Goal: Complete application form

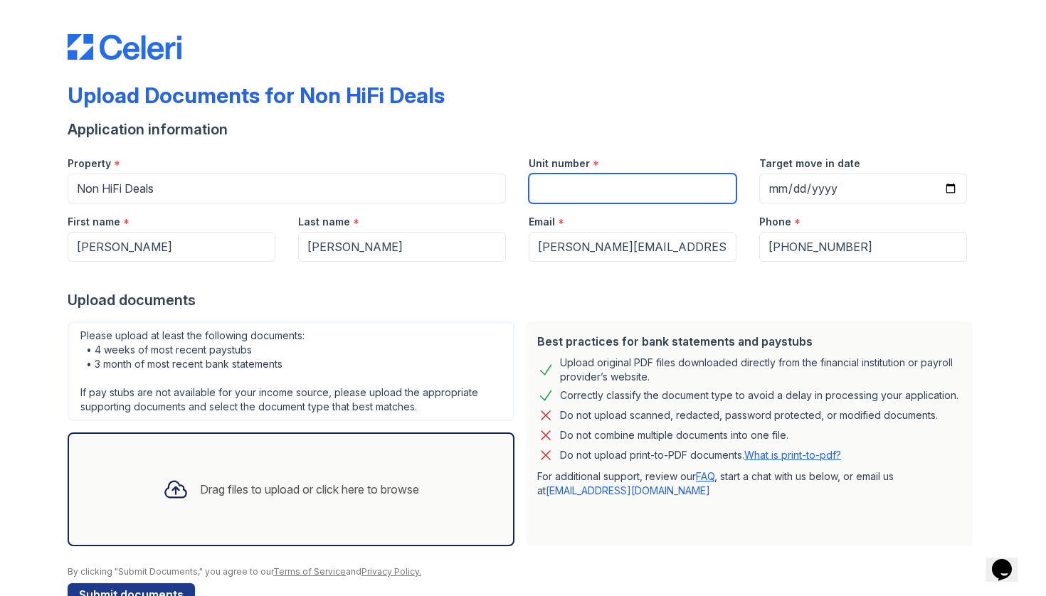
click at [616, 193] on input "Unit number" at bounding box center [633, 189] width 208 height 30
type input "824 W Armitage - 2B"
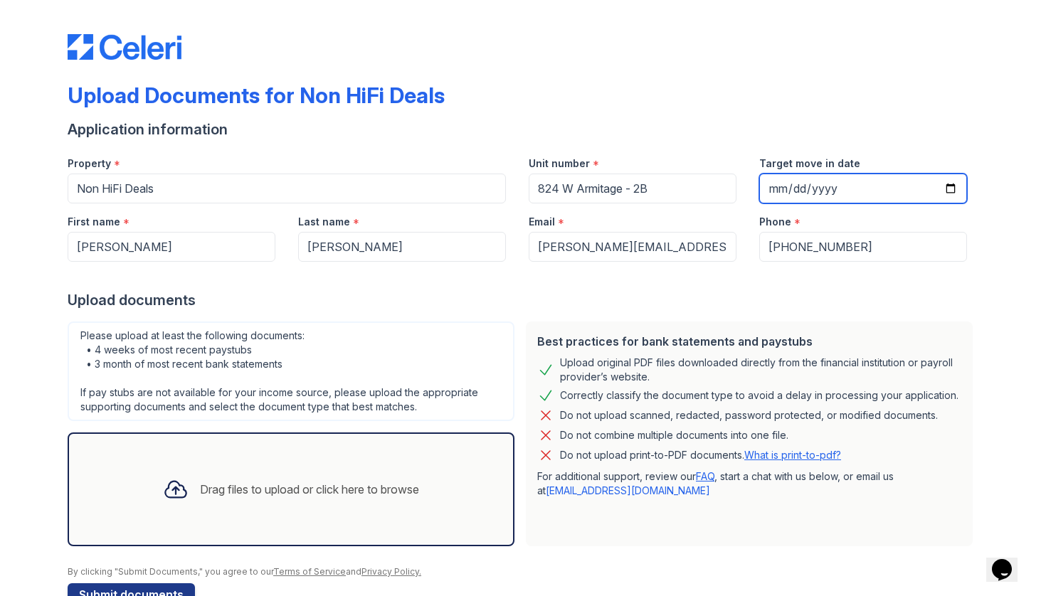
click at [862, 202] on input "Target move in date" at bounding box center [863, 189] width 208 height 30
click at [130, 594] on button "Submit documents" at bounding box center [131, 594] width 127 height 23
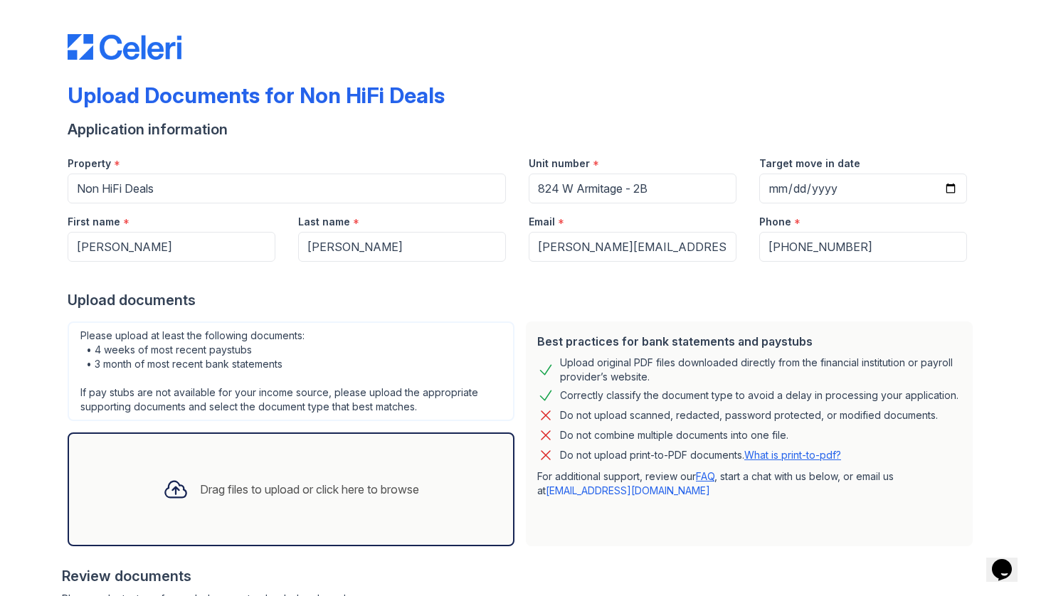
click at [208, 480] on div "Drag files to upload or click here to browse" at bounding box center [291, 489] width 279 height 48
click at [276, 458] on div "Drag files to upload or click here to browse" at bounding box center [291, 490] width 447 height 114
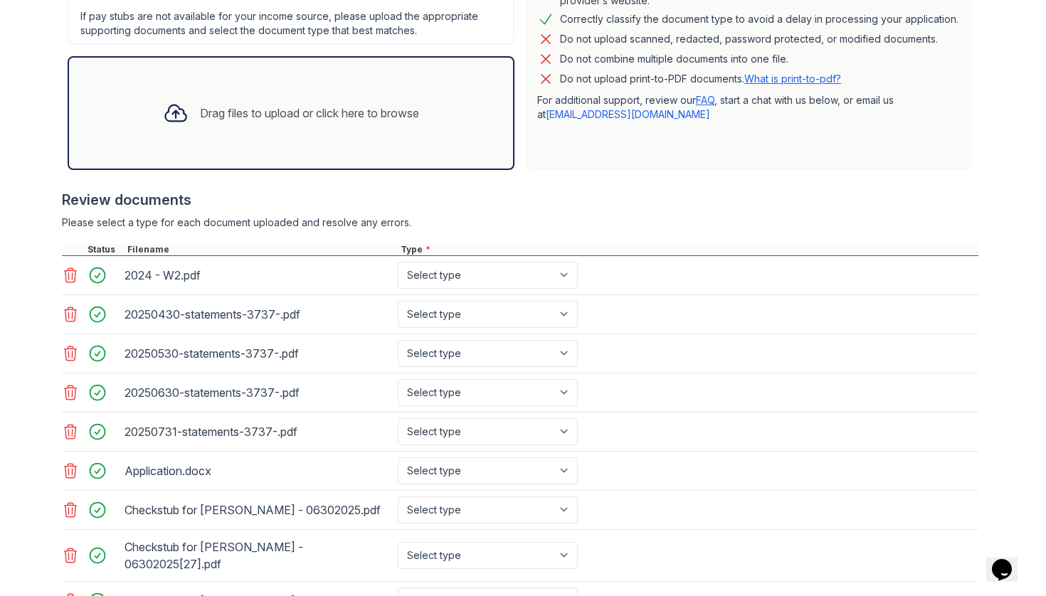
scroll to position [380, 0]
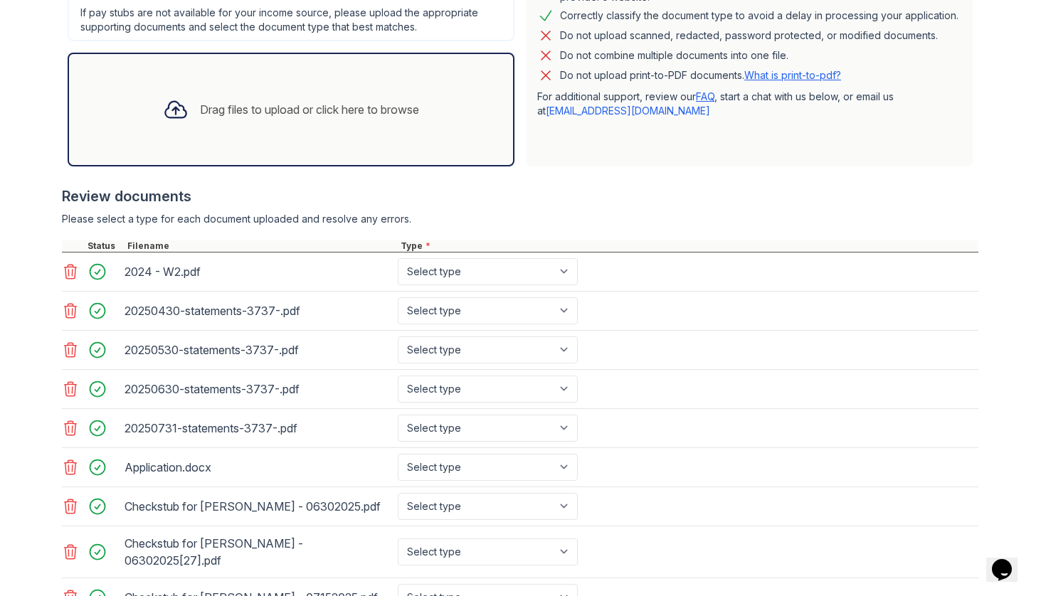
click at [68, 271] on icon at bounding box center [70, 271] width 17 height 17
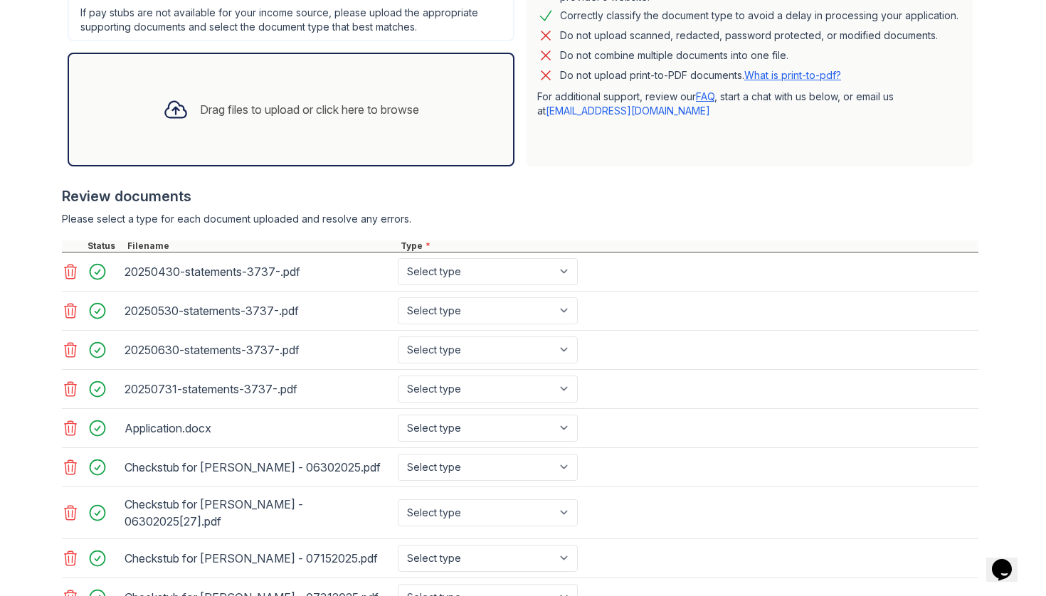
click at [68, 271] on icon at bounding box center [70, 271] width 17 height 17
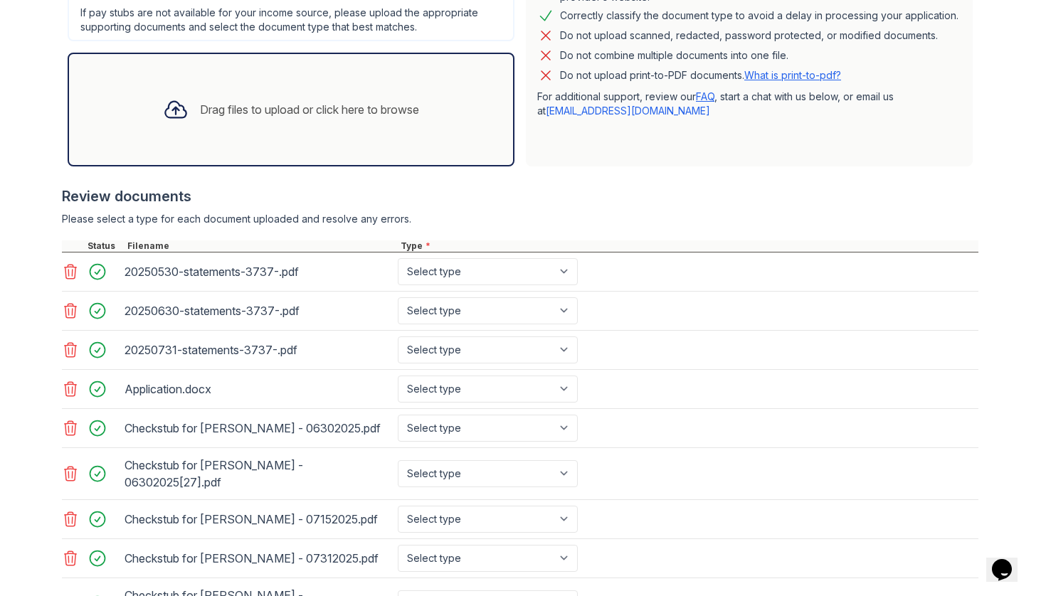
click at [68, 271] on icon at bounding box center [70, 271] width 17 height 17
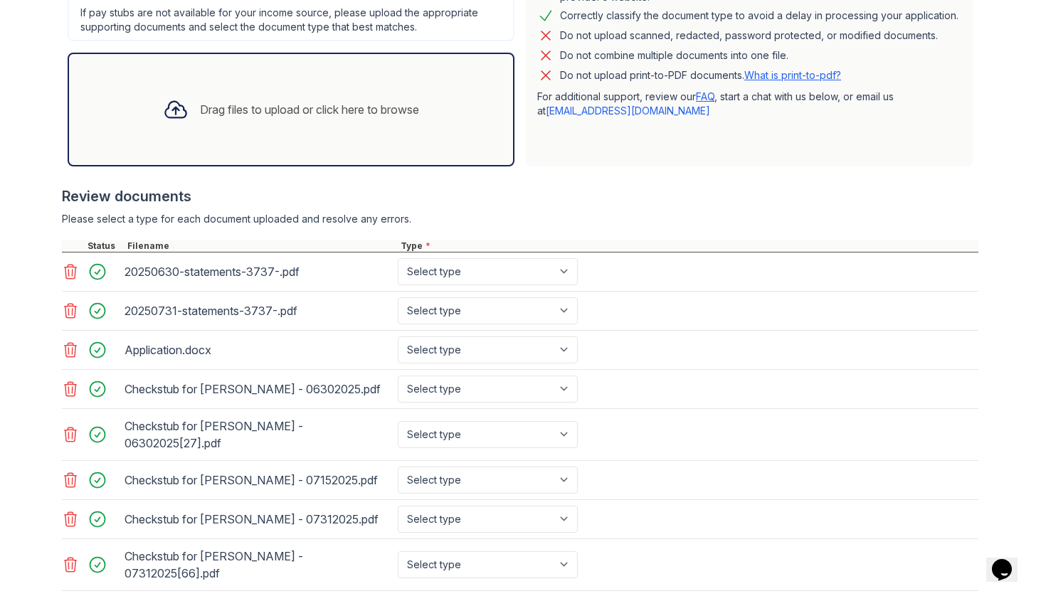
click at [68, 271] on icon at bounding box center [70, 271] width 17 height 17
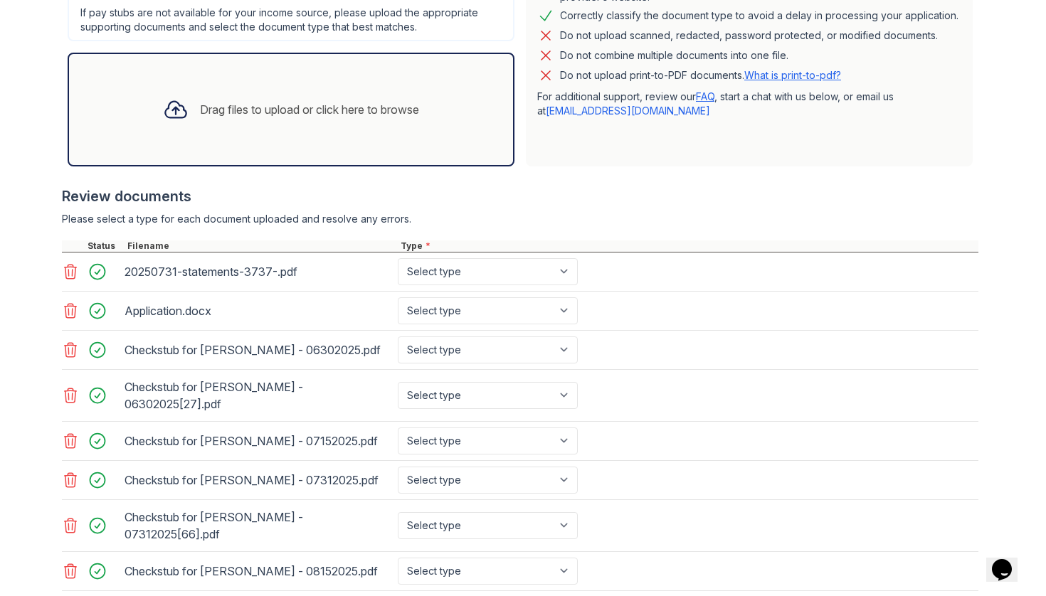
click at [68, 271] on icon at bounding box center [70, 271] width 17 height 17
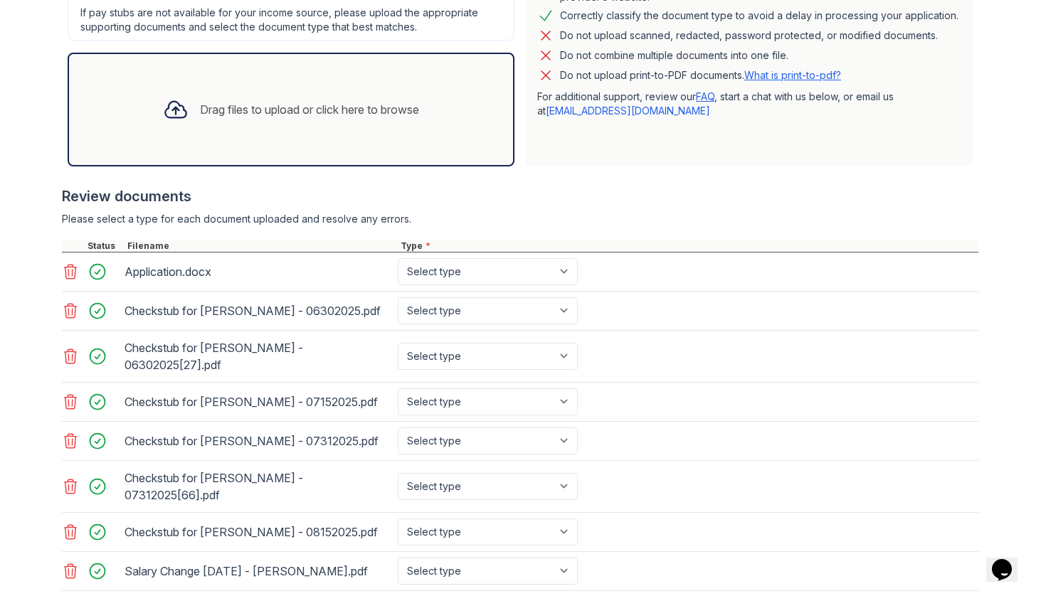
click at [68, 271] on icon at bounding box center [70, 271] width 17 height 17
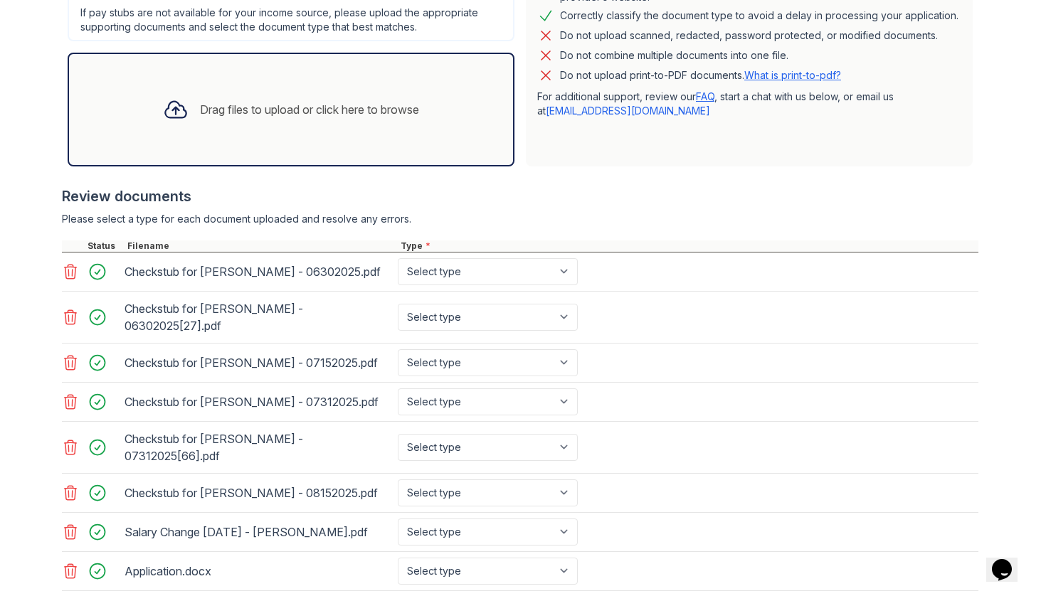
click at [68, 271] on icon at bounding box center [70, 271] width 17 height 17
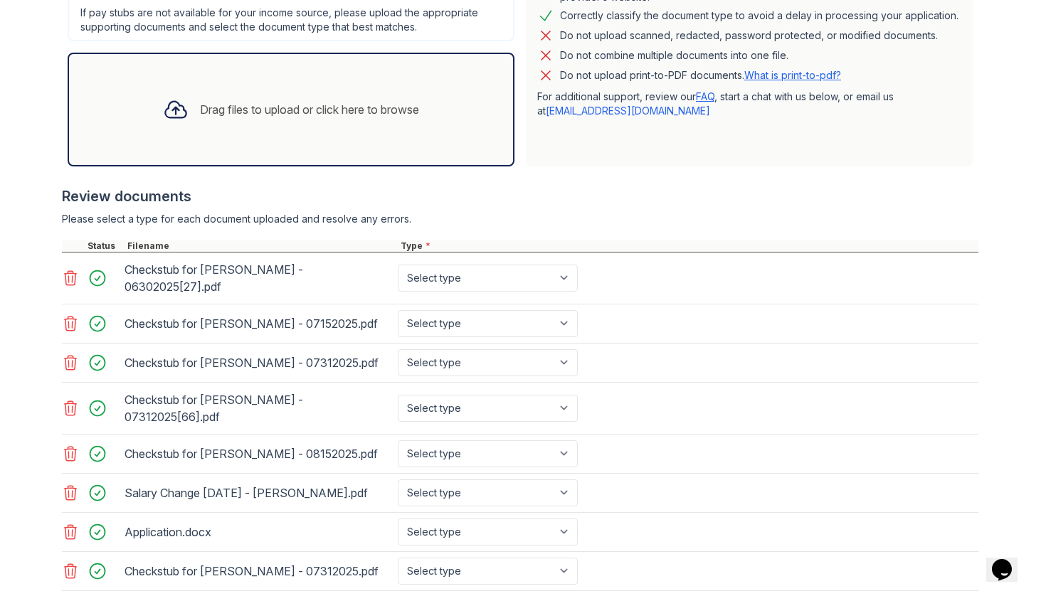
click at [68, 271] on icon at bounding box center [70, 278] width 17 height 17
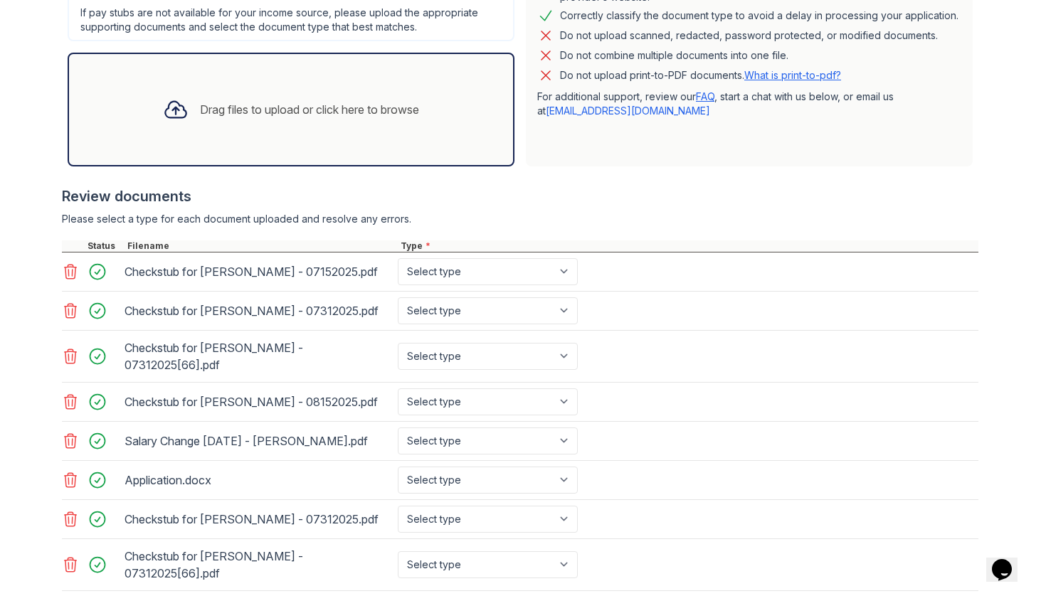
click at [68, 271] on icon at bounding box center [70, 271] width 17 height 17
click at [68, 302] on icon at bounding box center [70, 310] width 17 height 17
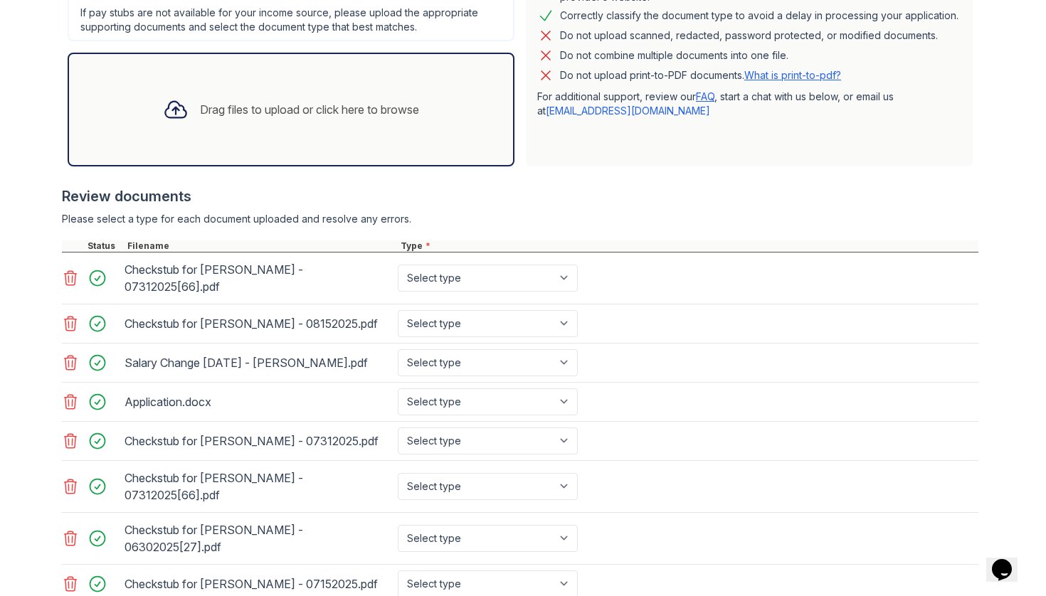
click at [68, 271] on icon at bounding box center [70, 278] width 17 height 17
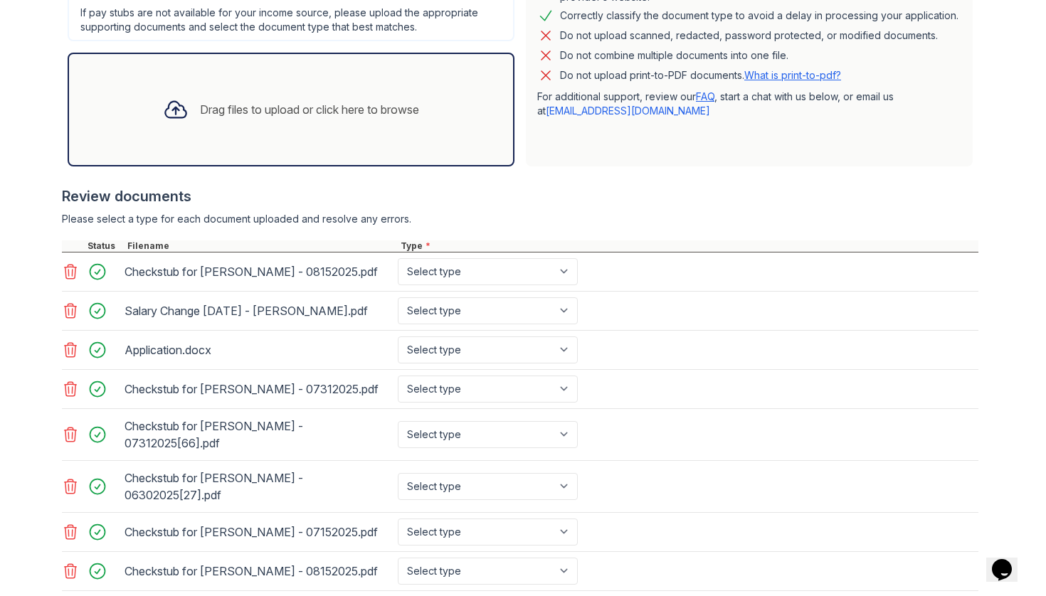
click at [68, 271] on icon at bounding box center [70, 271] width 17 height 17
click at [68, 302] on icon at bounding box center [70, 310] width 17 height 17
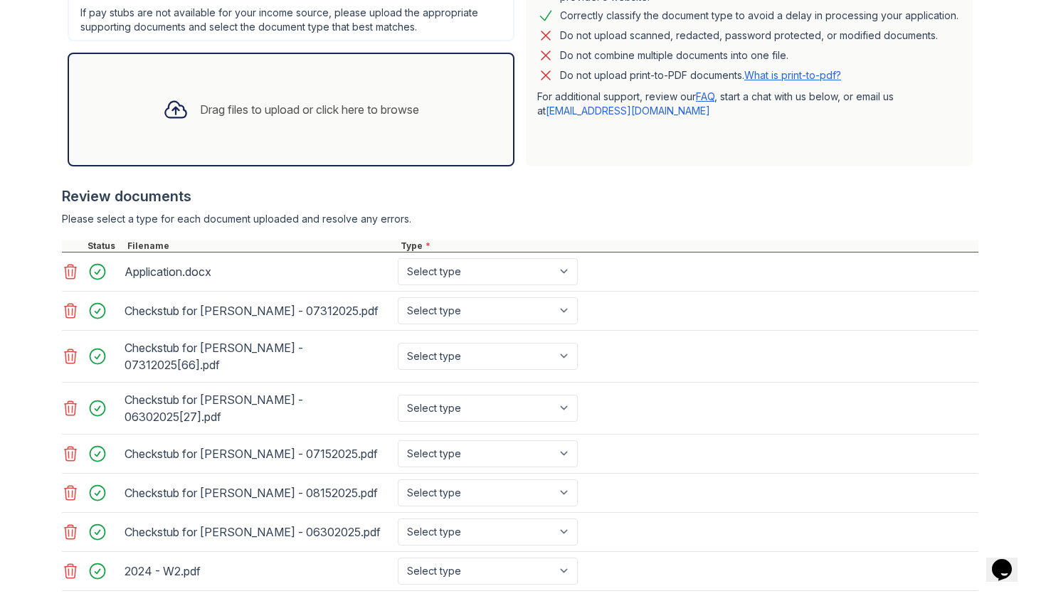
click at [68, 271] on icon at bounding box center [70, 271] width 17 height 17
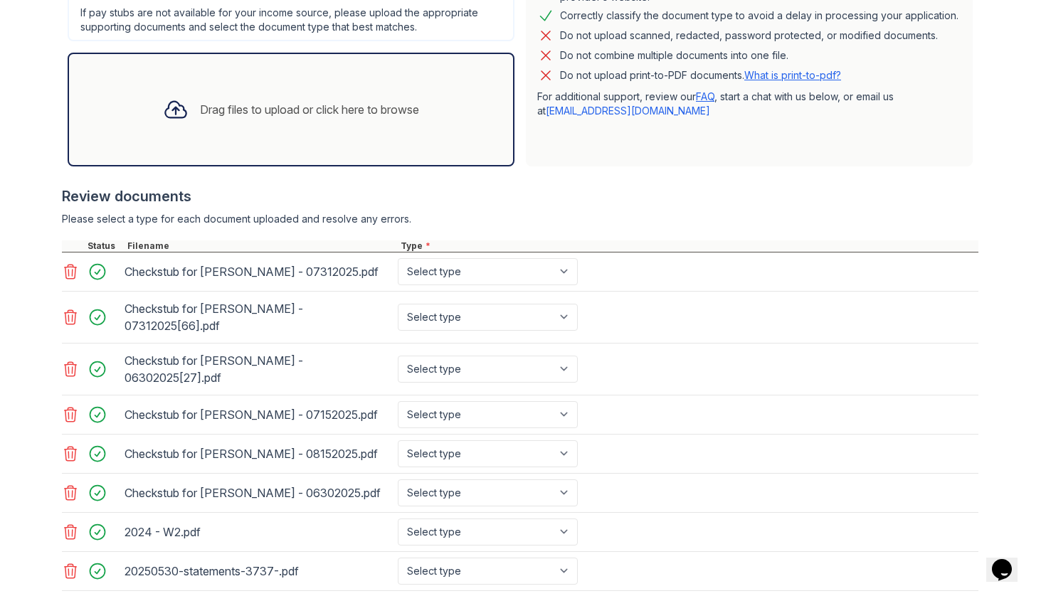
click at [68, 271] on icon at bounding box center [70, 271] width 17 height 17
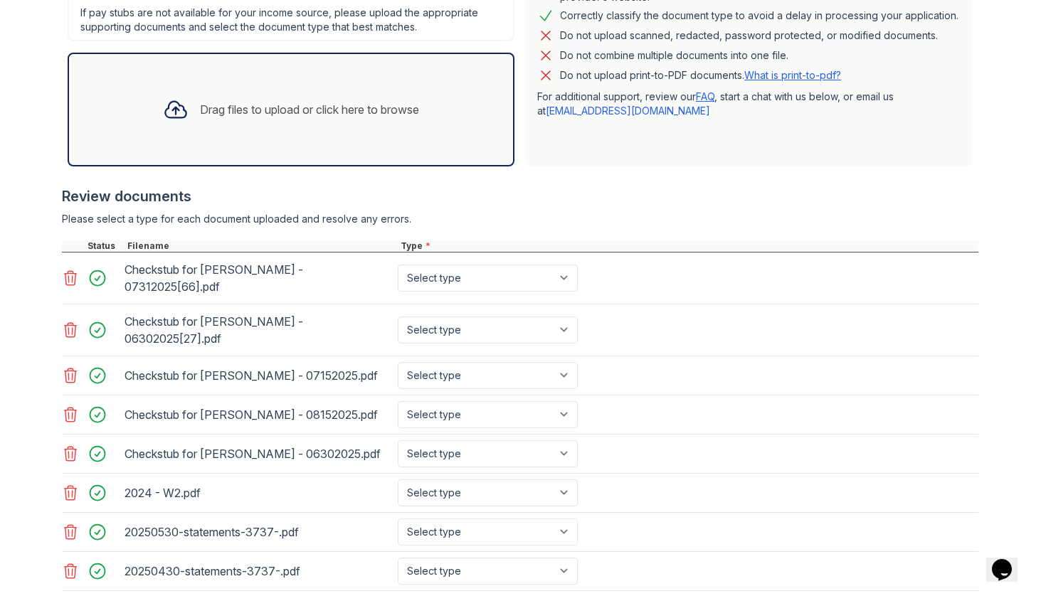
click at [68, 271] on icon at bounding box center [70, 278] width 17 height 17
click at [68, 322] on icon at bounding box center [70, 330] width 17 height 17
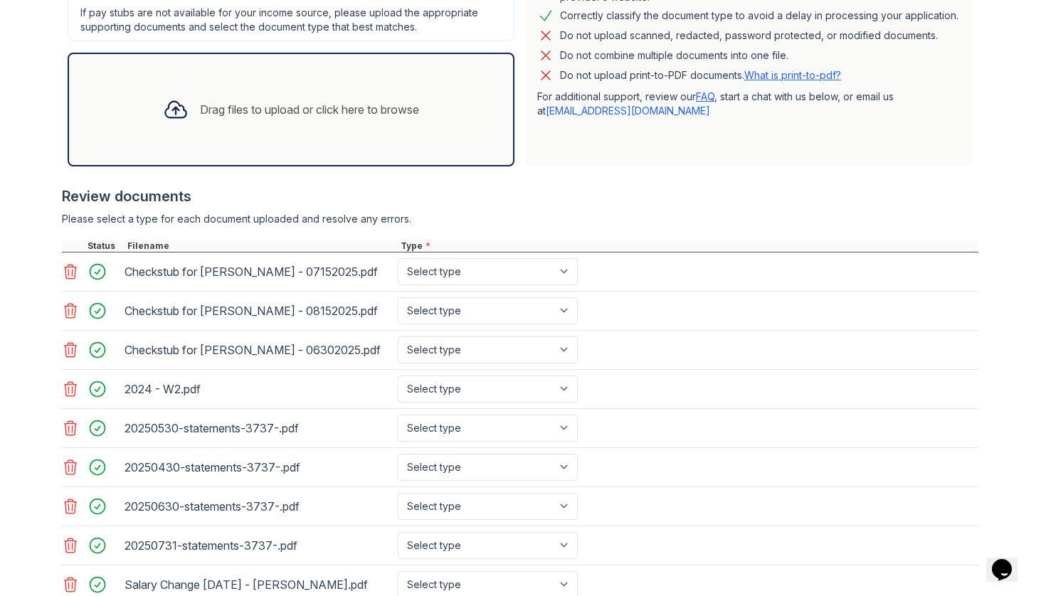
click at [68, 271] on icon at bounding box center [70, 271] width 17 height 17
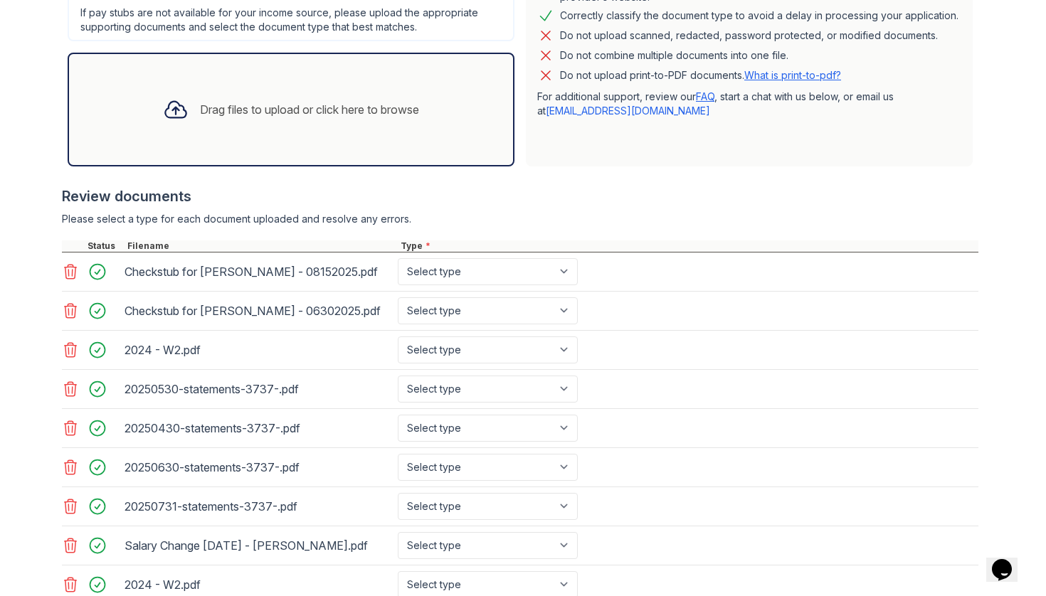
click at [68, 271] on icon at bounding box center [70, 271] width 17 height 17
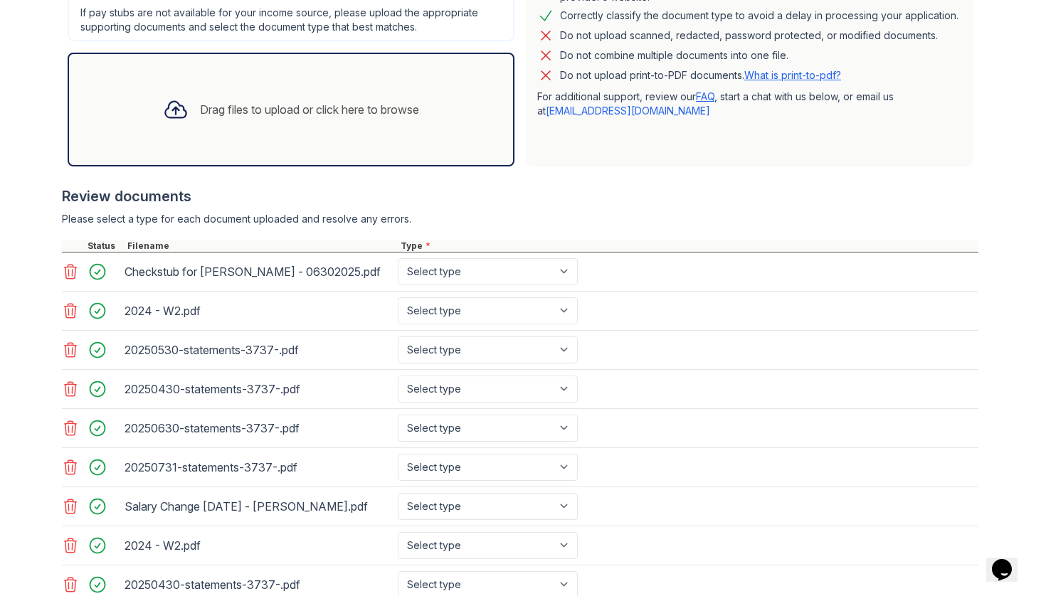
click at [68, 271] on icon at bounding box center [70, 271] width 17 height 17
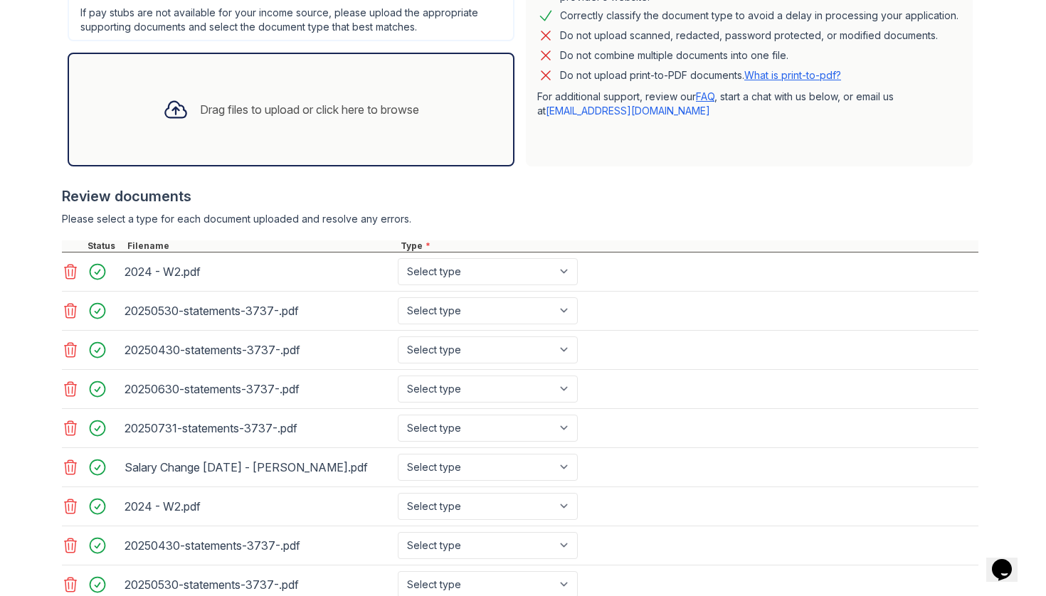
click at [68, 271] on icon at bounding box center [70, 271] width 17 height 17
click at [68, 302] on icon at bounding box center [70, 310] width 17 height 17
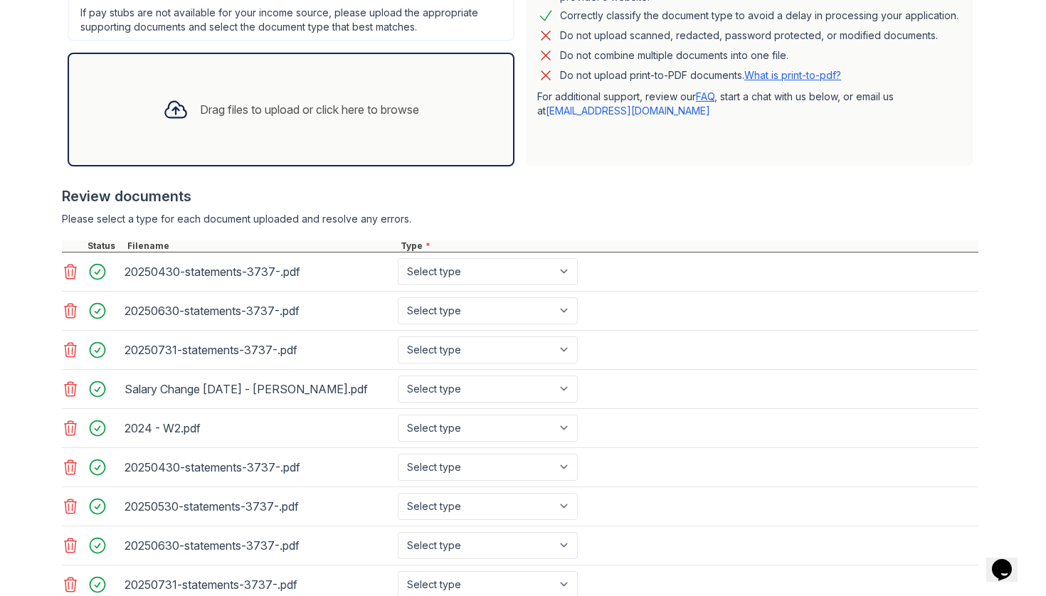
click at [68, 271] on icon at bounding box center [70, 271] width 17 height 17
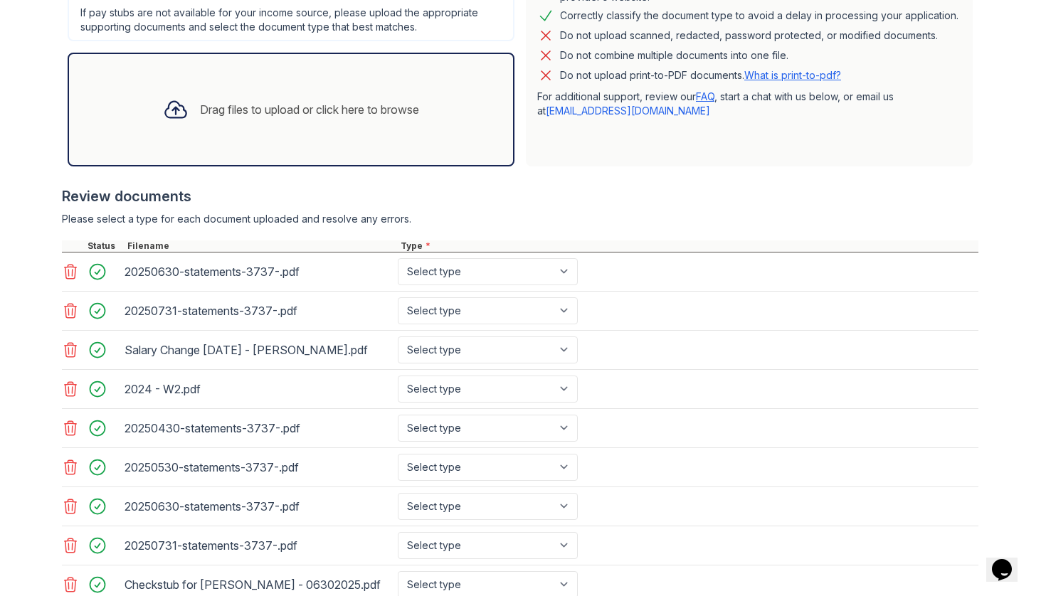
click at [68, 271] on icon at bounding box center [70, 271] width 17 height 17
click at [68, 302] on icon at bounding box center [70, 310] width 17 height 17
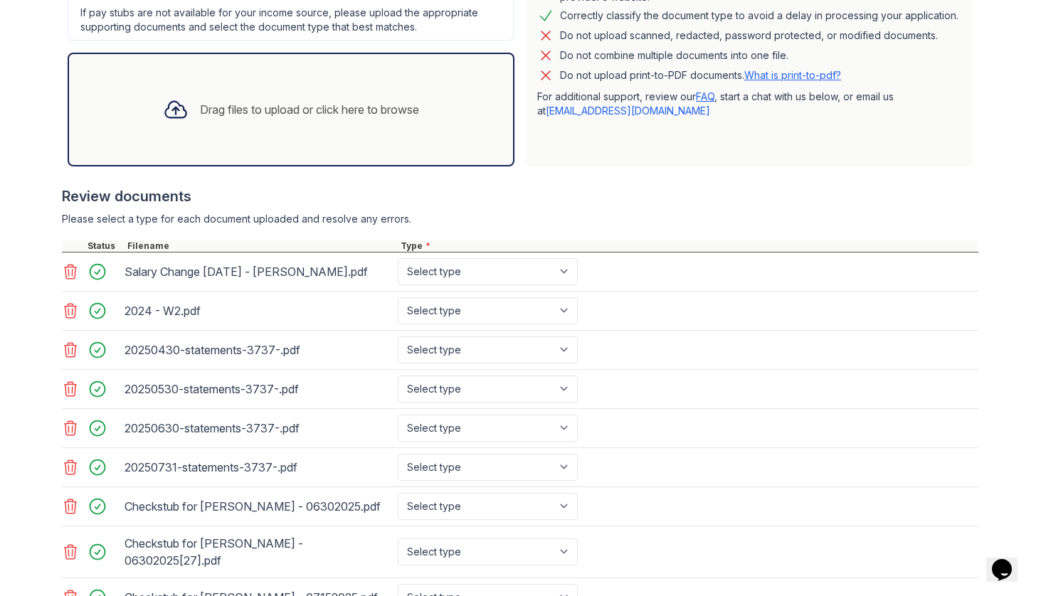
click at [68, 271] on icon at bounding box center [70, 271] width 17 height 17
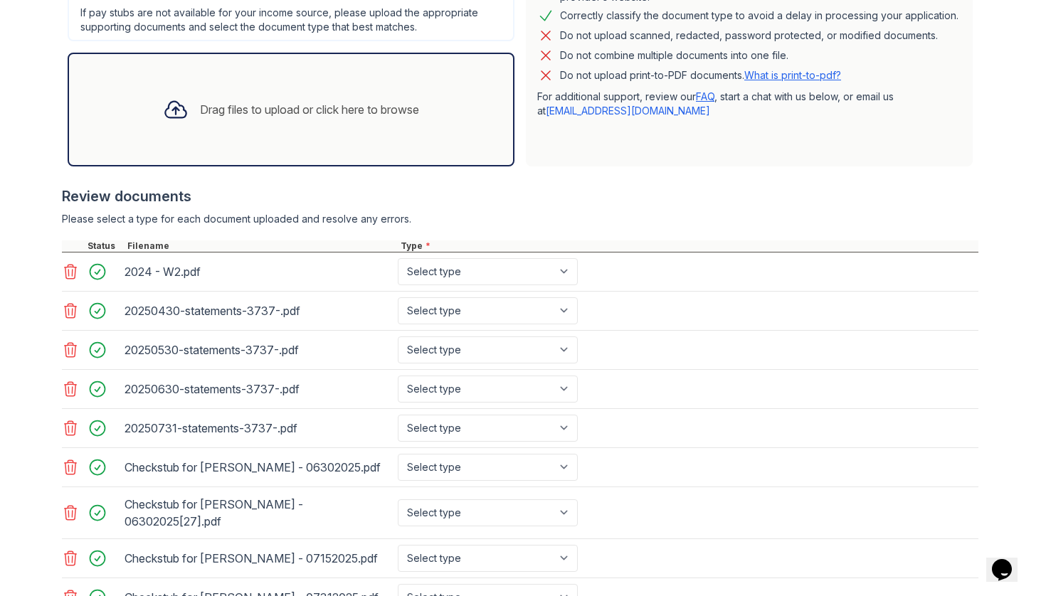
click at [68, 271] on icon at bounding box center [70, 271] width 17 height 17
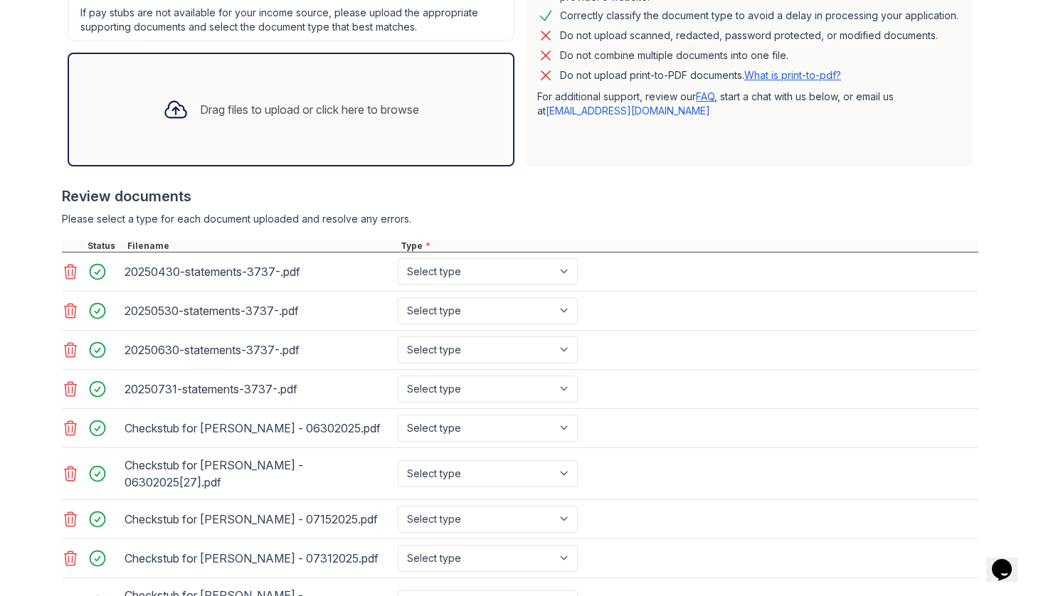
click at [68, 271] on icon at bounding box center [70, 271] width 17 height 17
click at [68, 302] on icon at bounding box center [70, 310] width 17 height 17
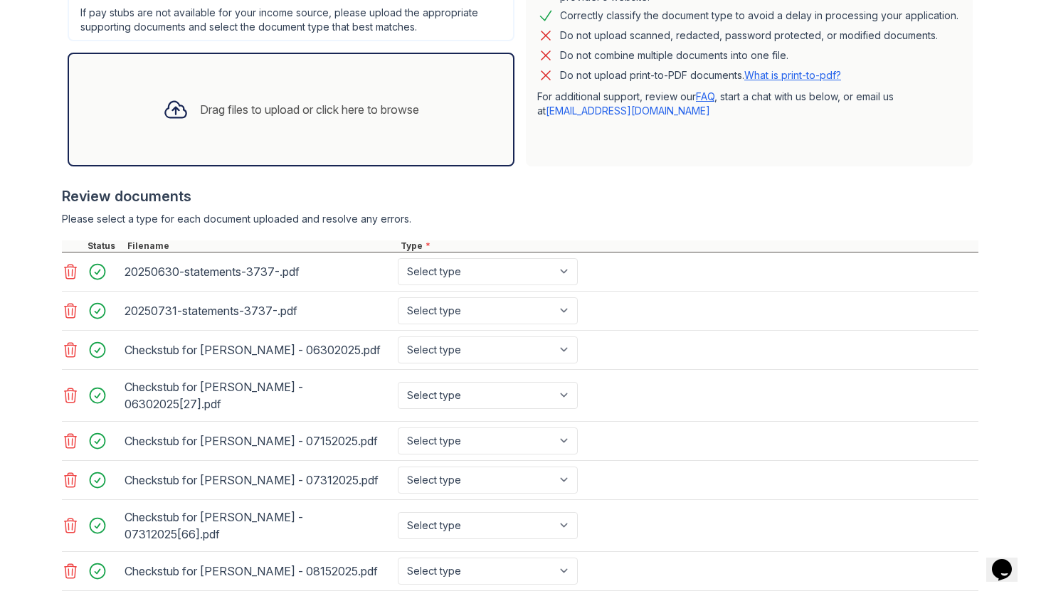
click at [68, 271] on icon at bounding box center [70, 271] width 17 height 17
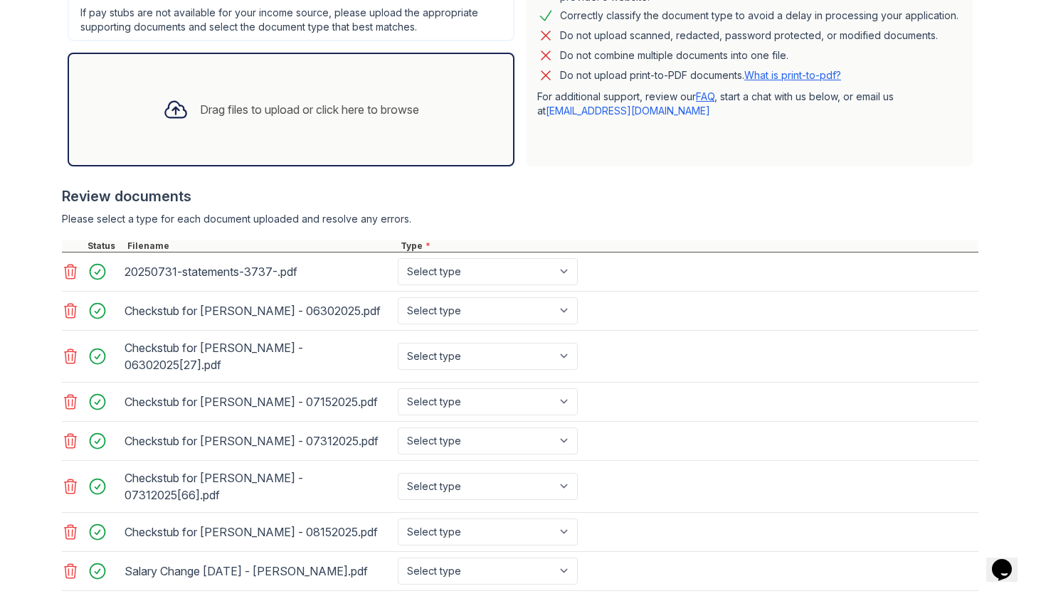
click at [68, 271] on icon at bounding box center [70, 271] width 17 height 17
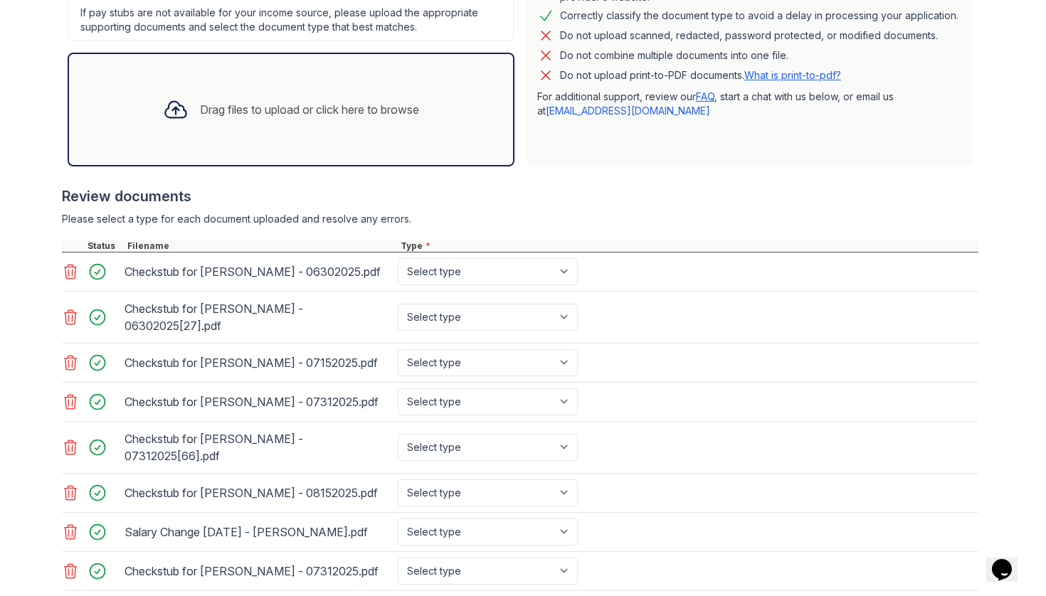
click at [68, 271] on icon at bounding box center [70, 271] width 17 height 17
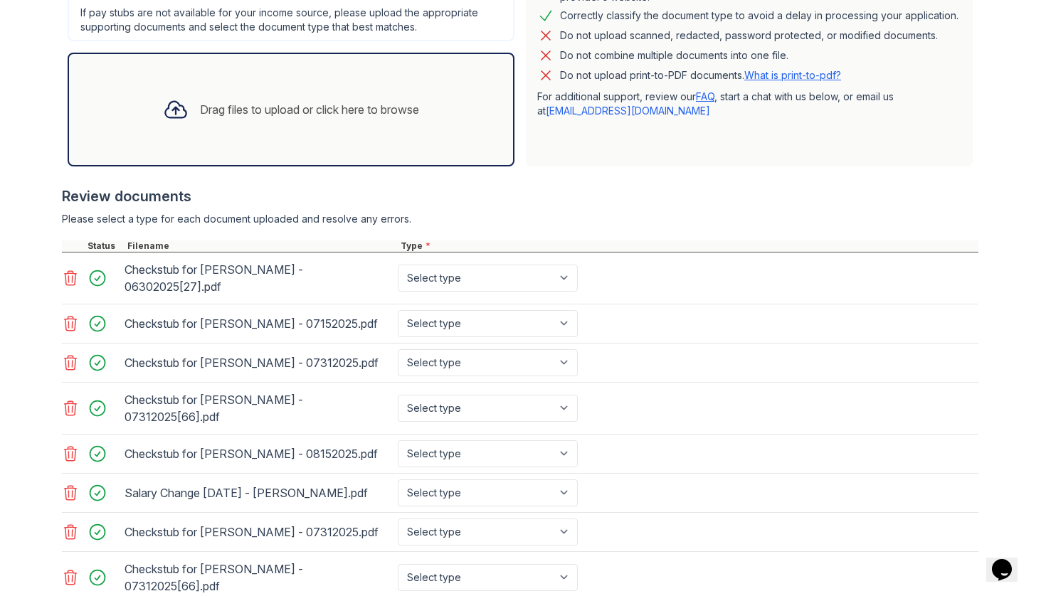
click at [68, 271] on icon at bounding box center [70, 278] width 17 height 17
click at [68, 315] on icon at bounding box center [70, 323] width 17 height 17
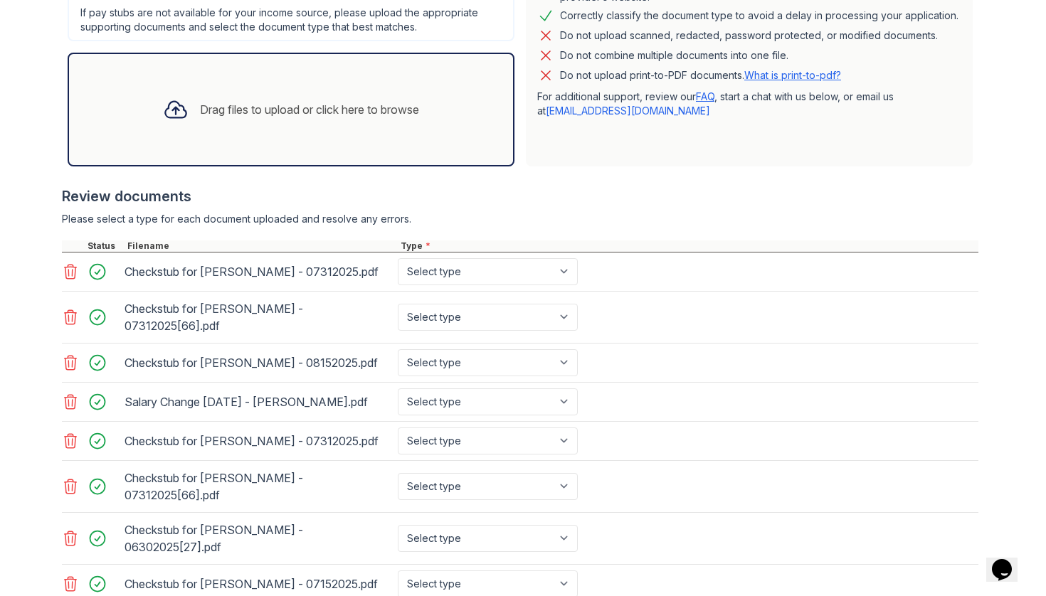
click at [68, 271] on icon at bounding box center [70, 271] width 17 height 17
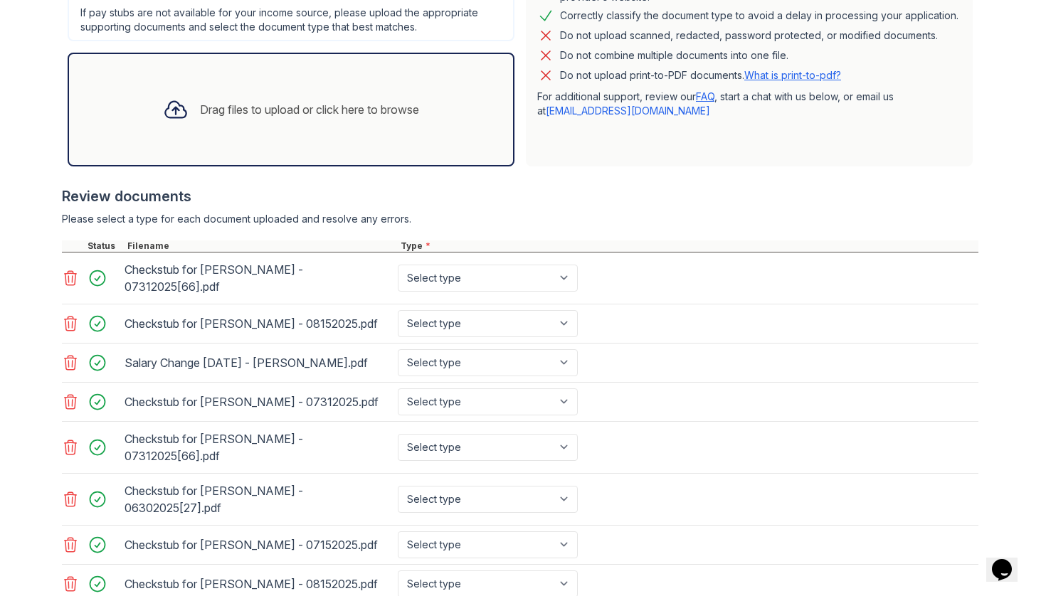
click at [68, 271] on icon at bounding box center [70, 278] width 17 height 17
click at [68, 315] on icon at bounding box center [70, 323] width 17 height 17
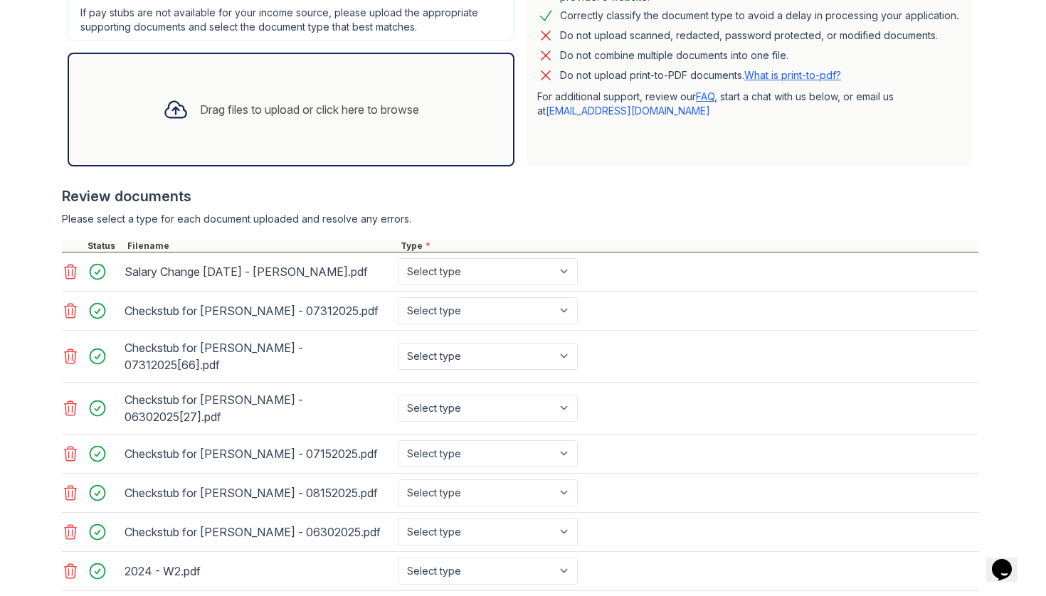
click at [68, 271] on icon at bounding box center [70, 271] width 17 height 17
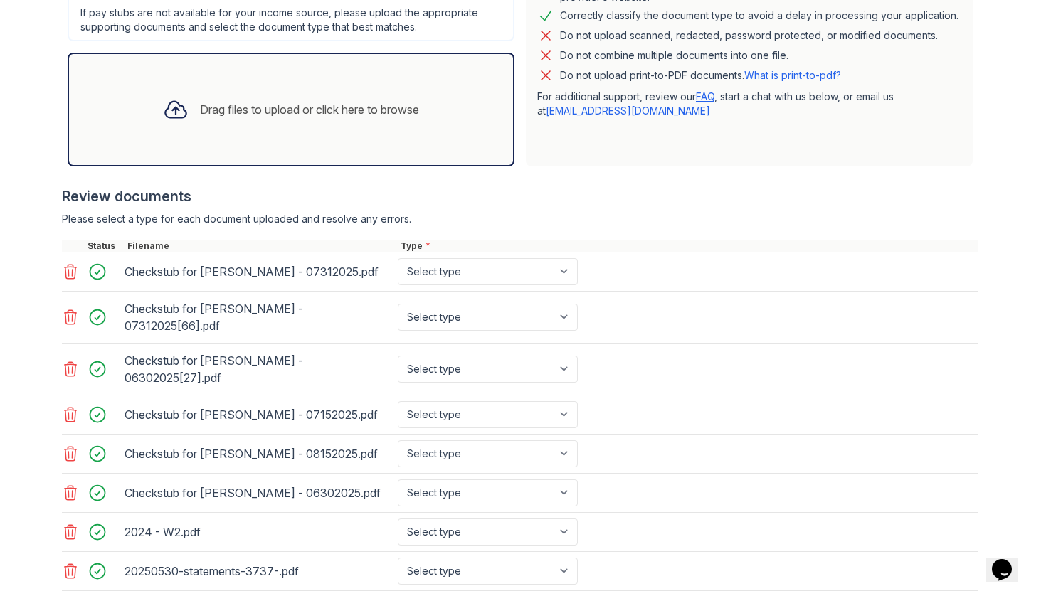
click at [68, 271] on icon at bounding box center [70, 271] width 17 height 17
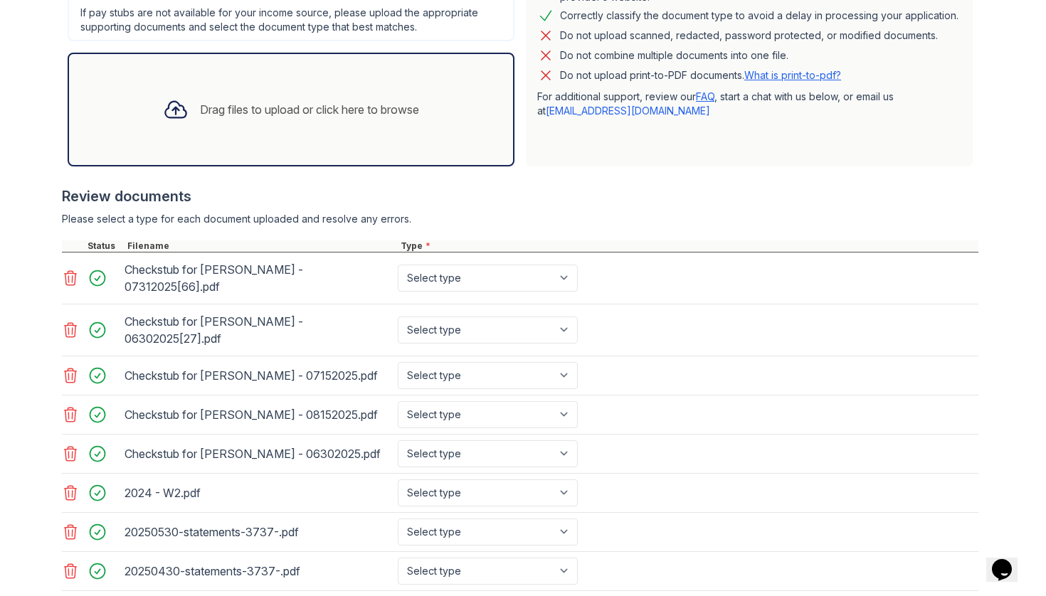
click at [68, 271] on icon at bounding box center [70, 278] width 17 height 17
click at [68, 322] on icon at bounding box center [70, 330] width 17 height 17
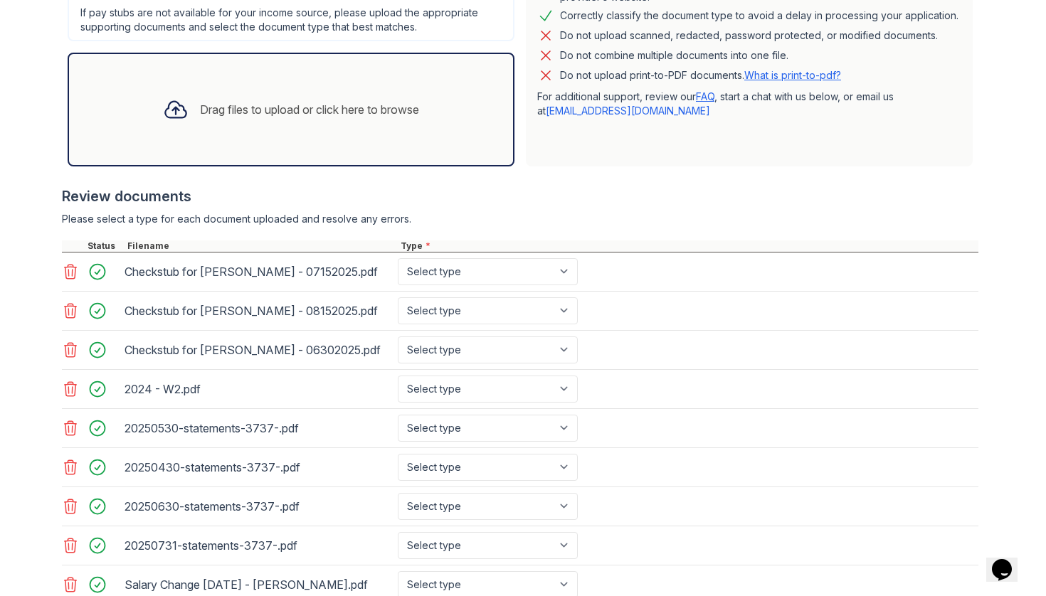
click at [68, 271] on icon at bounding box center [70, 271] width 17 height 17
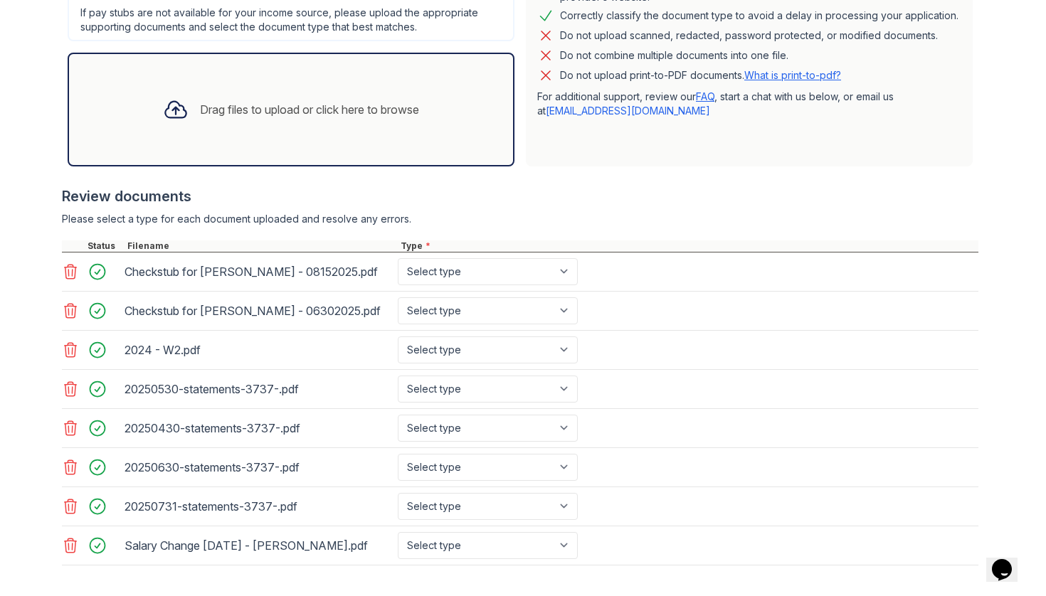
click at [68, 271] on icon at bounding box center [70, 271] width 17 height 17
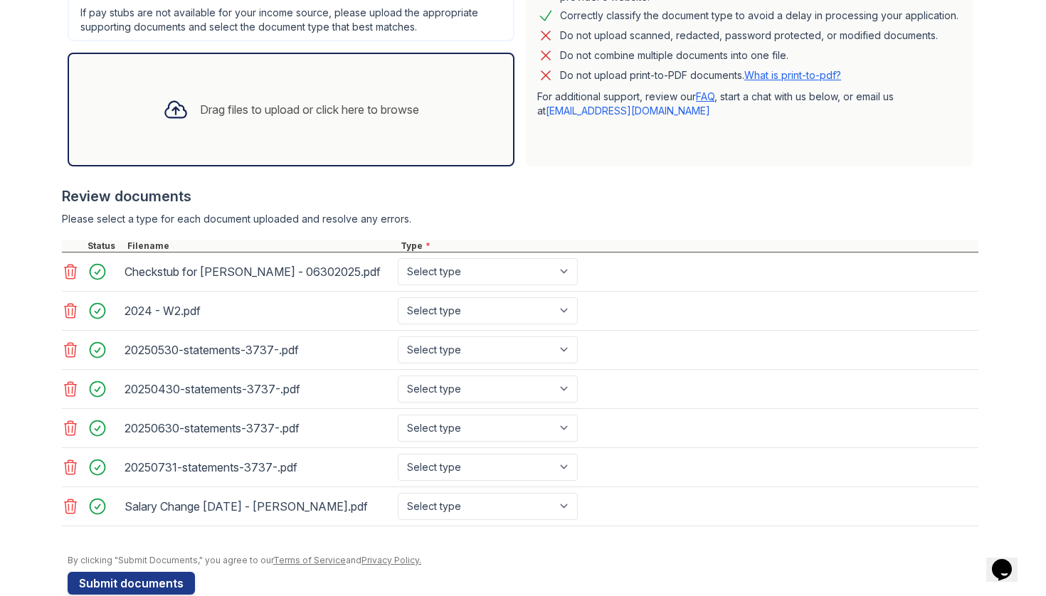
click at [68, 271] on icon at bounding box center [70, 271] width 17 height 17
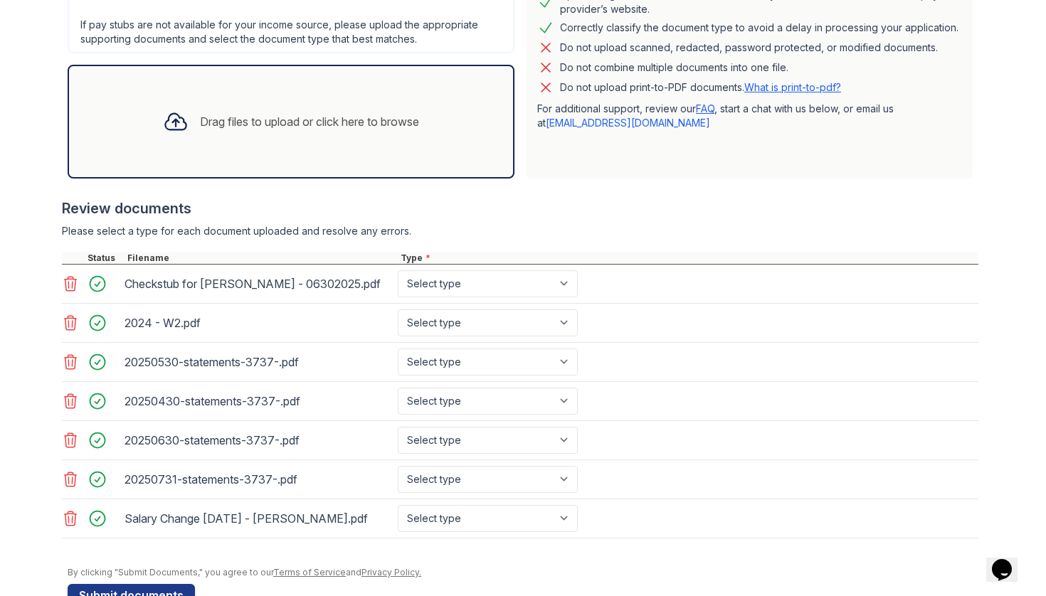
click at [68, 310] on div at bounding box center [92, 323] width 60 height 27
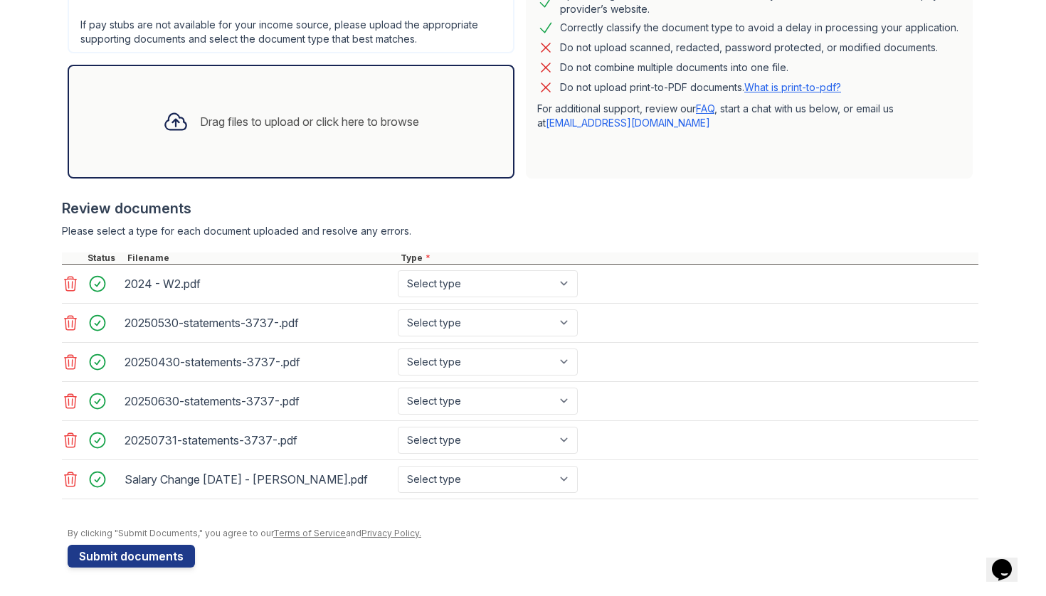
click at [68, 271] on div at bounding box center [92, 283] width 60 height 27
click at [68, 288] on icon at bounding box center [71, 284] width 12 height 14
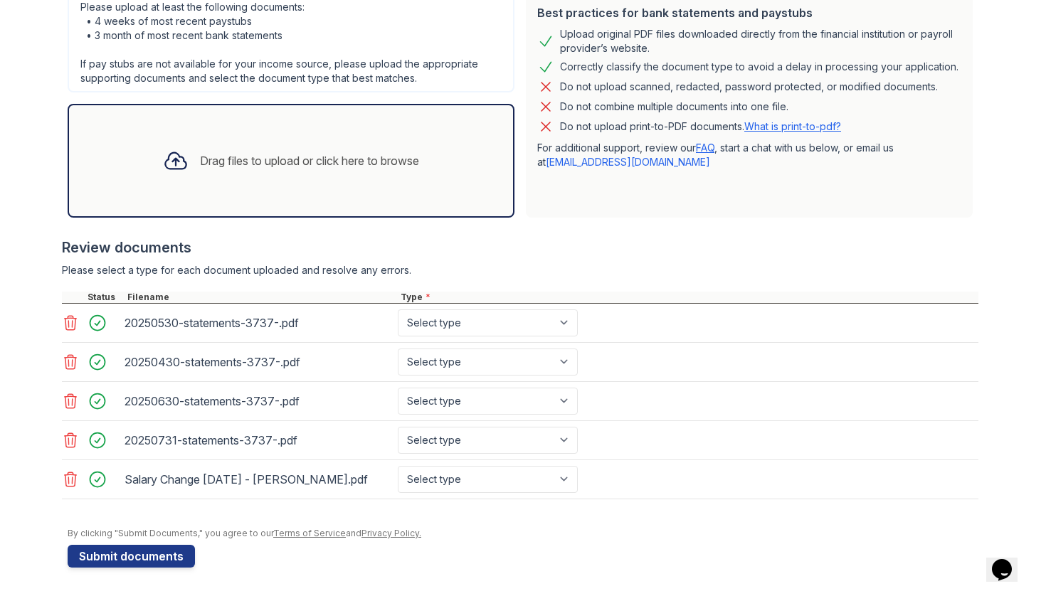
scroll to position [329, 0]
click at [68, 288] on div at bounding box center [520, 284] width 916 height 14
click at [70, 480] on icon at bounding box center [70, 479] width 17 height 17
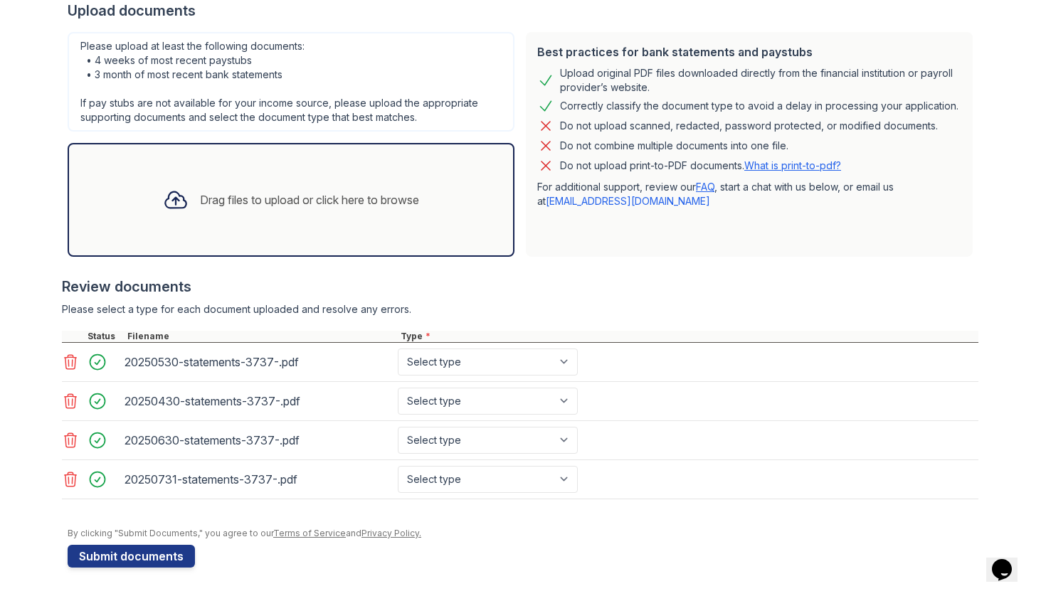
click at [70, 480] on icon at bounding box center [70, 479] width 17 height 17
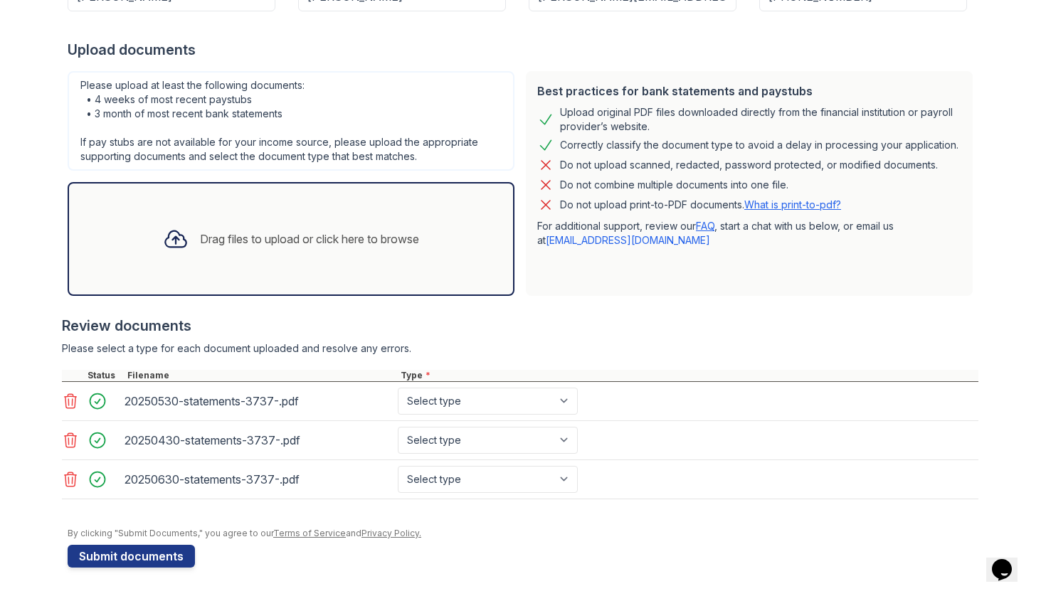
click at [70, 480] on icon at bounding box center [70, 479] width 17 height 17
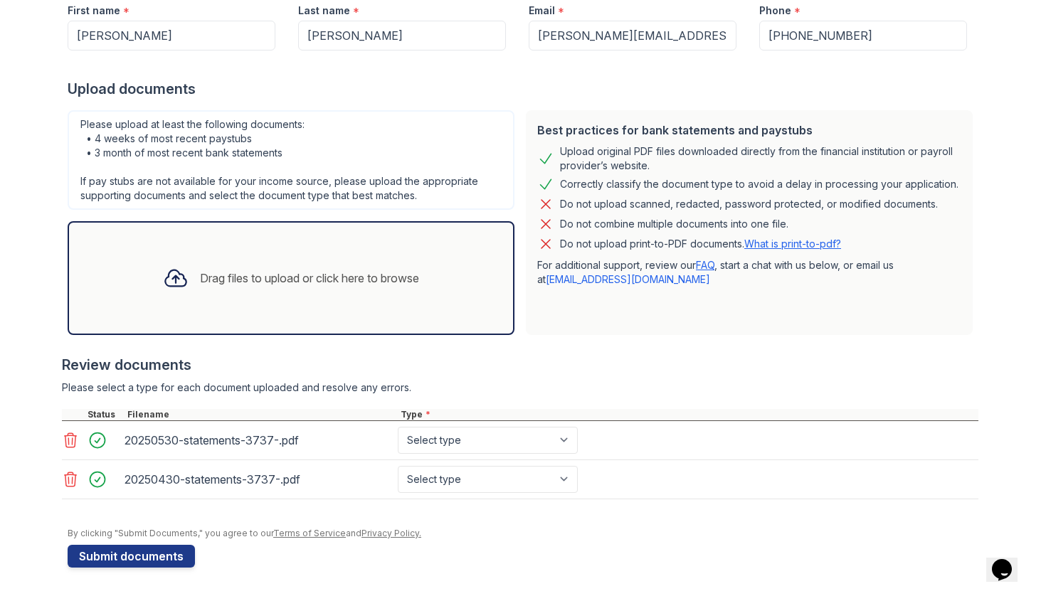
click at [70, 480] on icon at bounding box center [70, 479] width 17 height 17
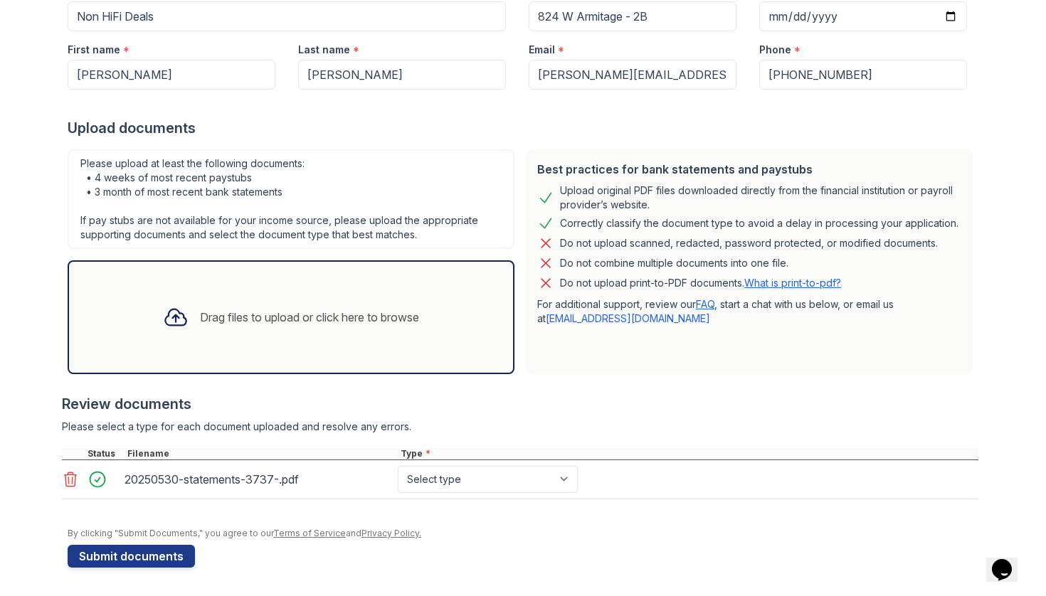
click at [70, 485] on icon at bounding box center [70, 479] width 17 height 17
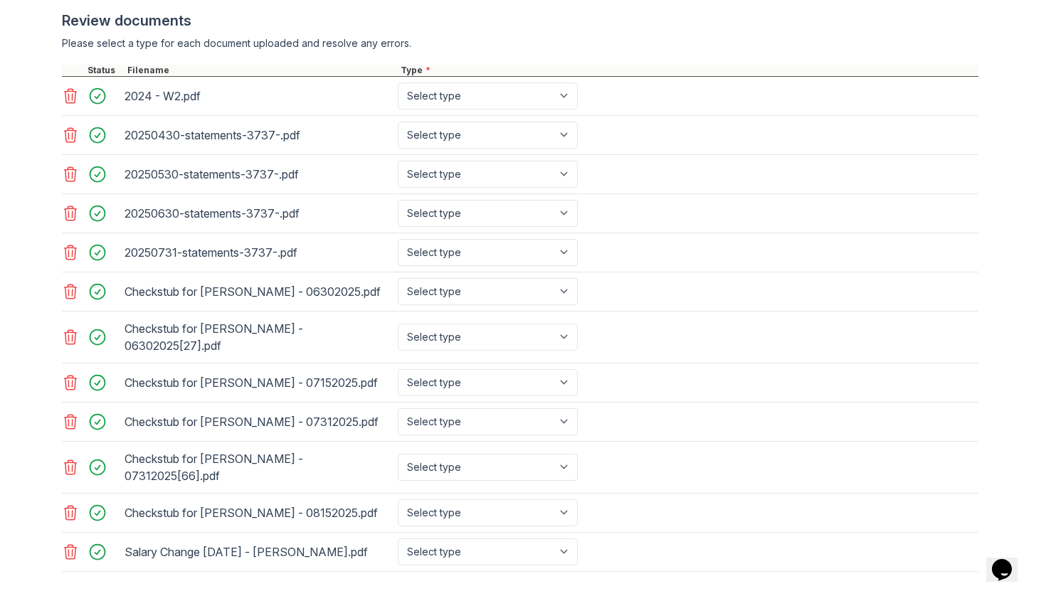
scroll to position [508, 0]
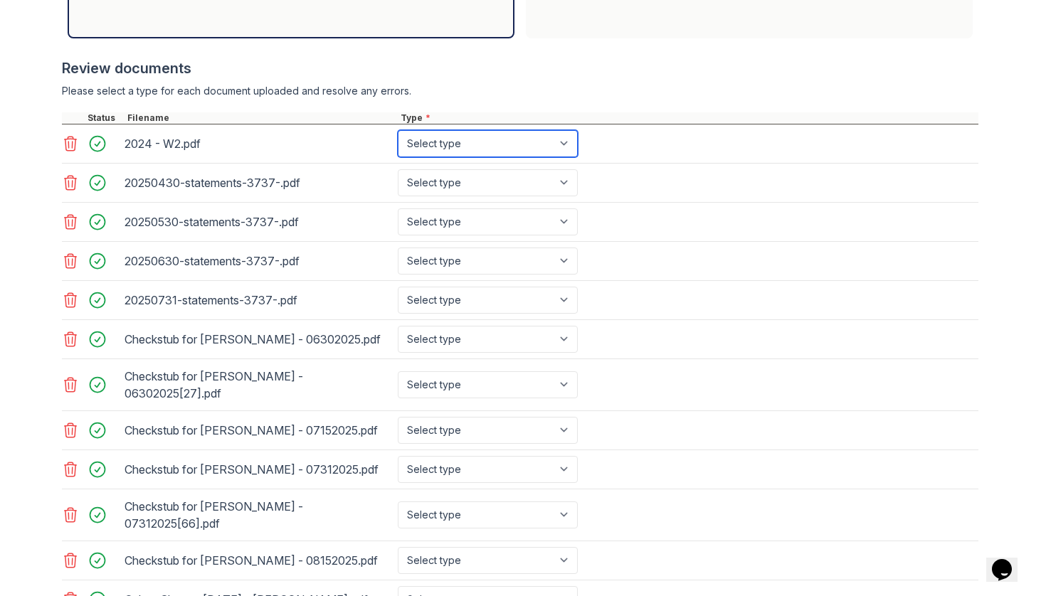
select select "tax_documents"
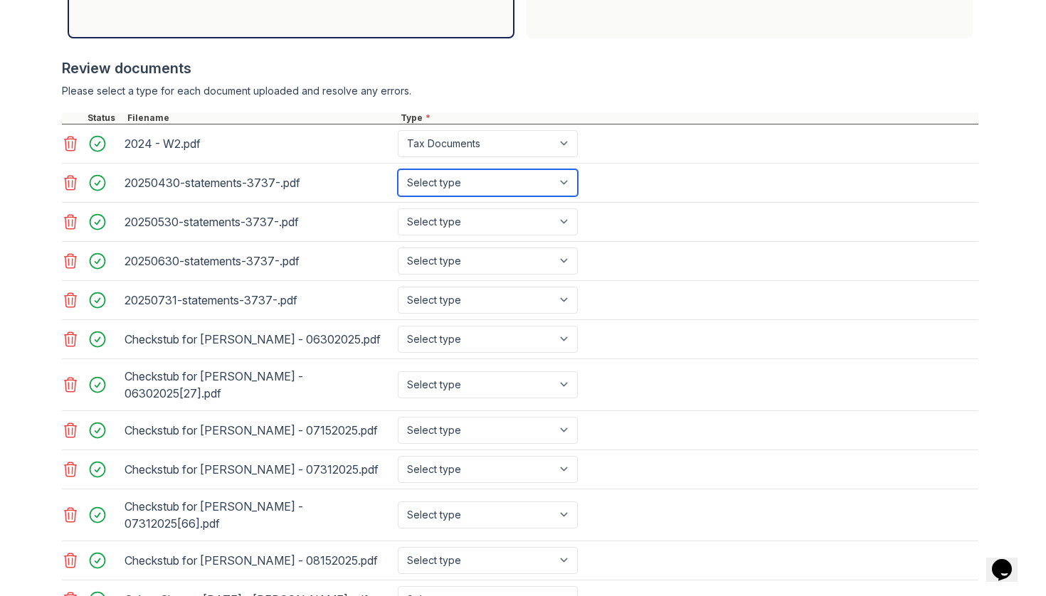
select select "bank_statement"
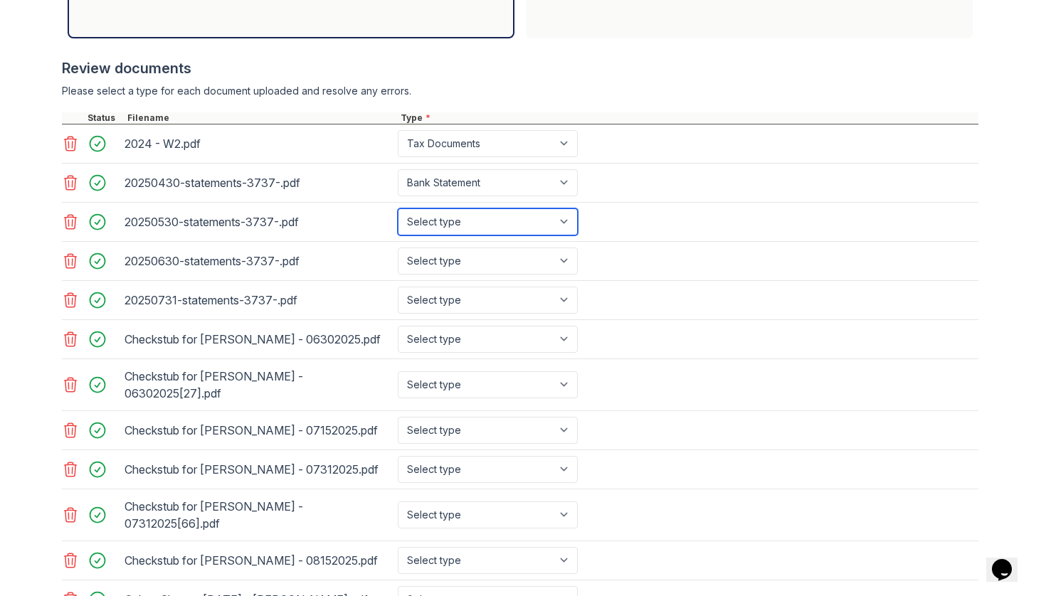
select select "bank_statement"
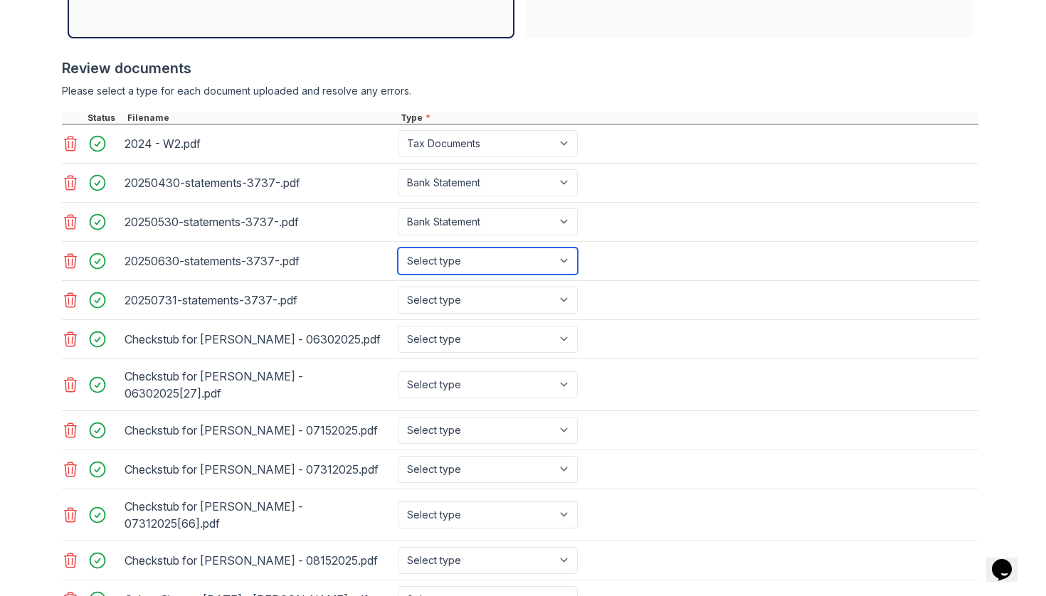
select select "bank_statement"
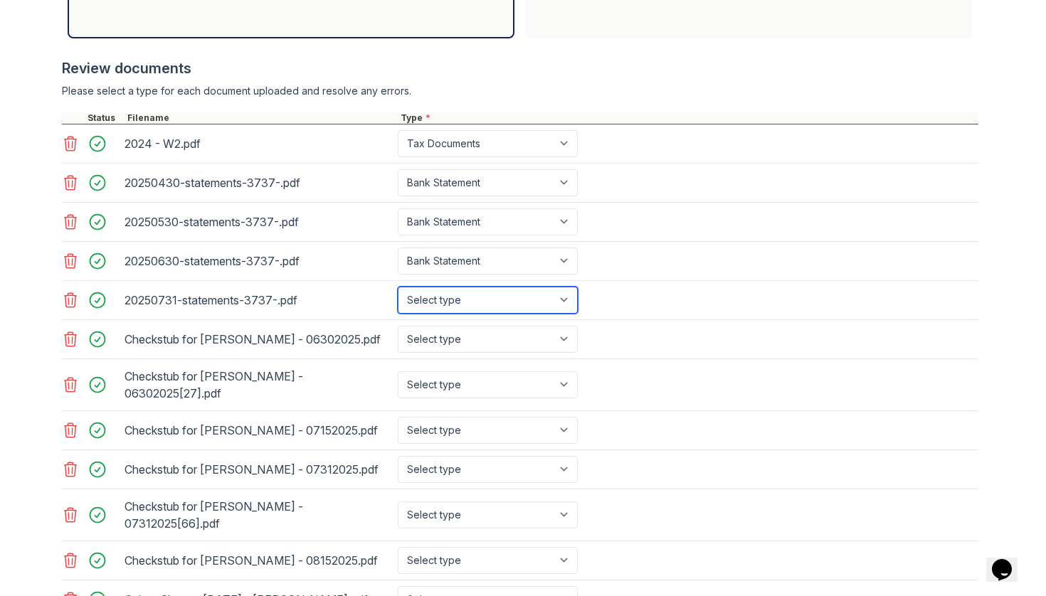
select select "bank_statement"
click at [455, 361] on div "Checkstub for [PERSON_NAME] - 06302025[27].pdf Select type Paystub Bank Stateme…" at bounding box center [520, 385] width 916 height 52
select select "bank_statement"
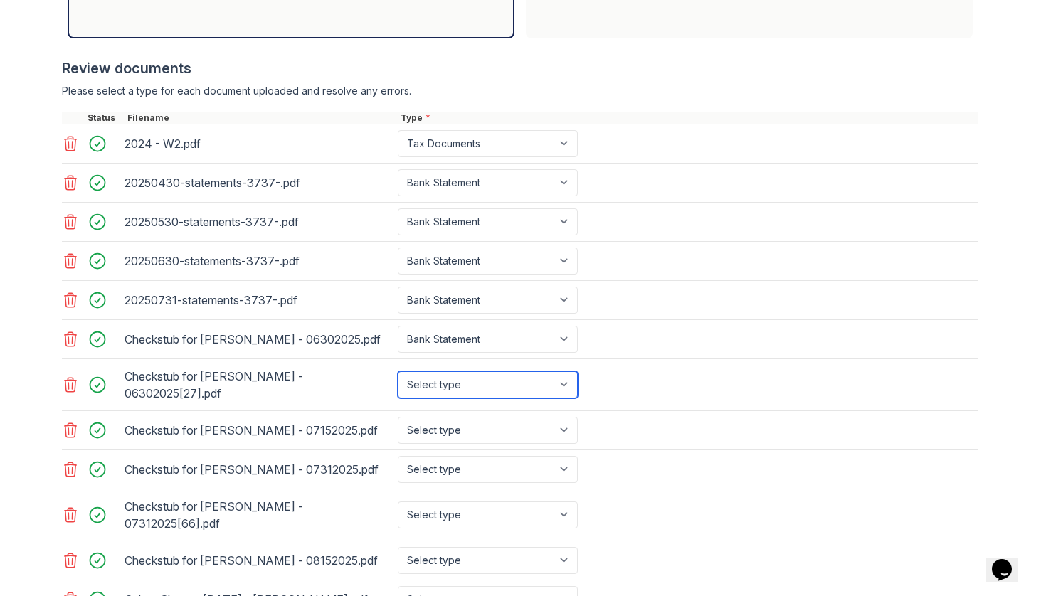
select select "paystub"
click at [462, 413] on div "Checkstub for [PERSON_NAME] - 07152025.pdf Select type Paystub Bank Statement O…" at bounding box center [520, 430] width 916 height 39
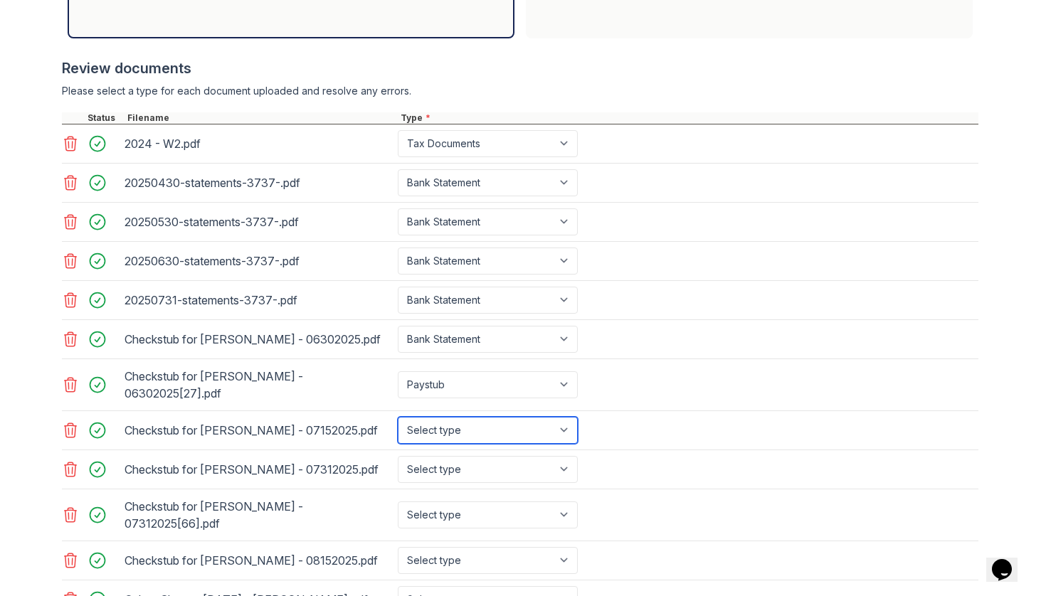
select select "paystub"
click at [462, 437] on select "Select type Paystub Bank Statement Offer Letter Tax Documents Benefit Award Let…" at bounding box center [488, 430] width 180 height 27
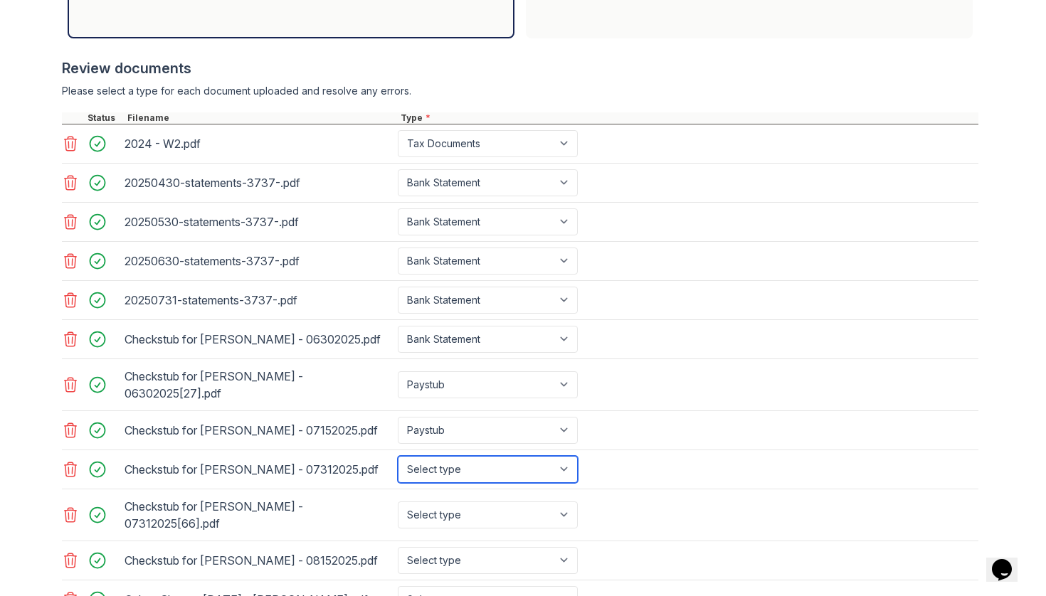
select select "paystub"
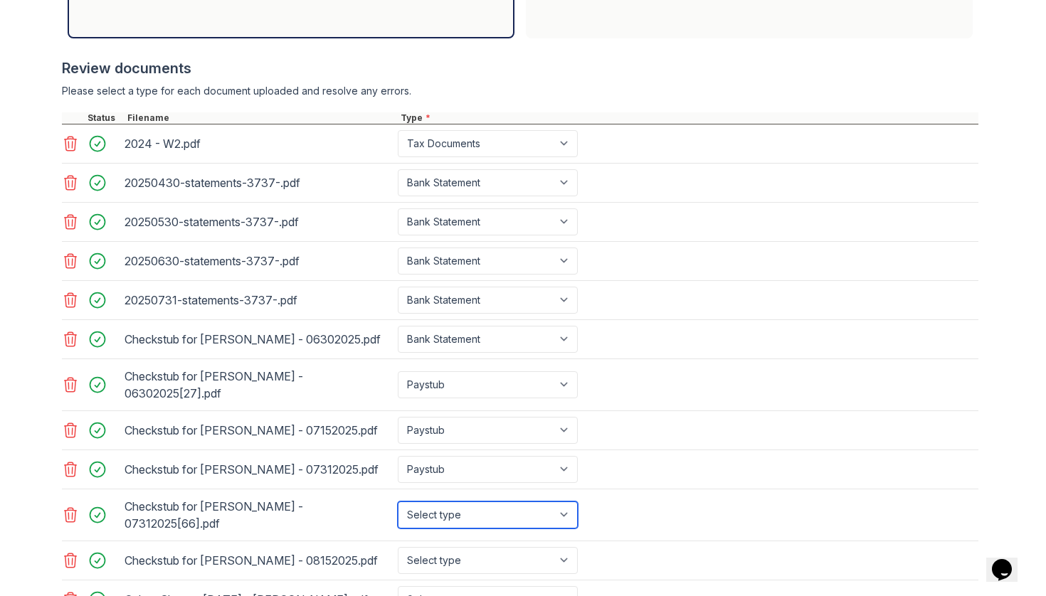
select select "paystub"
click at [496, 514] on select "Select type Paystub Bank Statement Offer Letter Tax Documents Benefit Award Let…" at bounding box center [488, 515] width 180 height 27
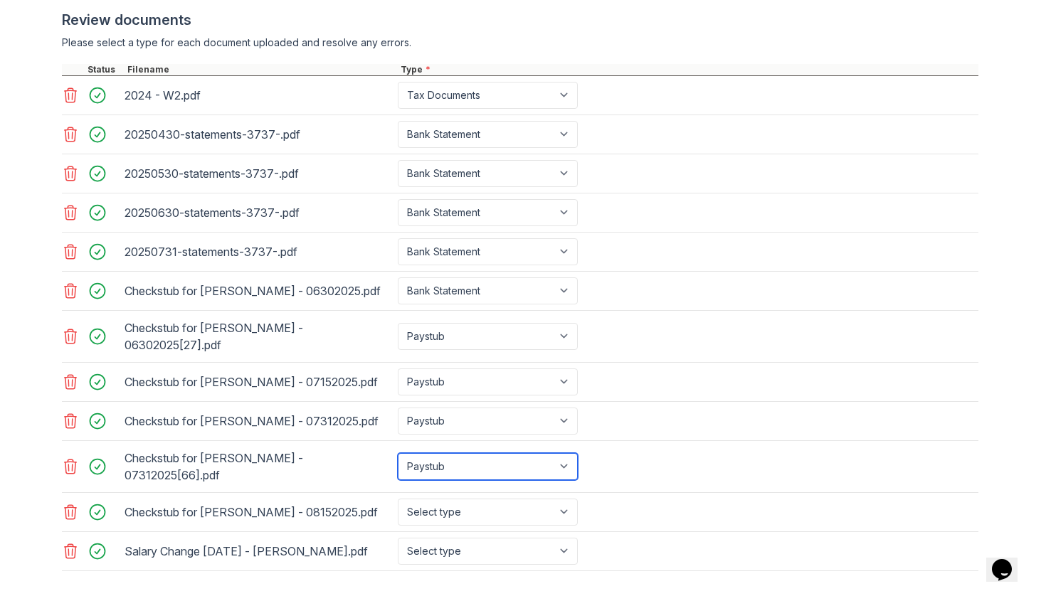
scroll to position [557, 0]
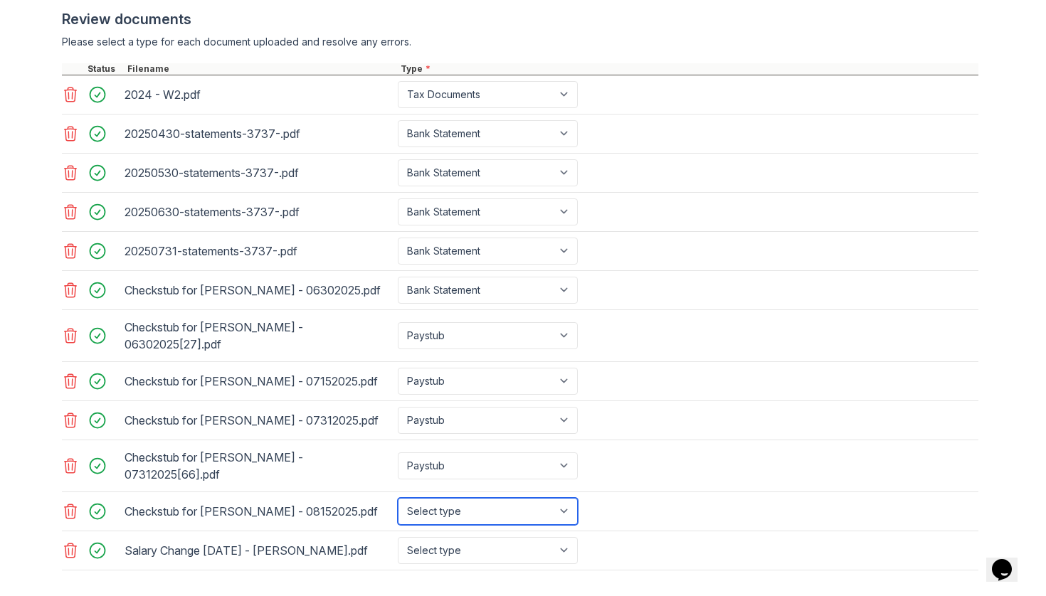
select select "paystub"
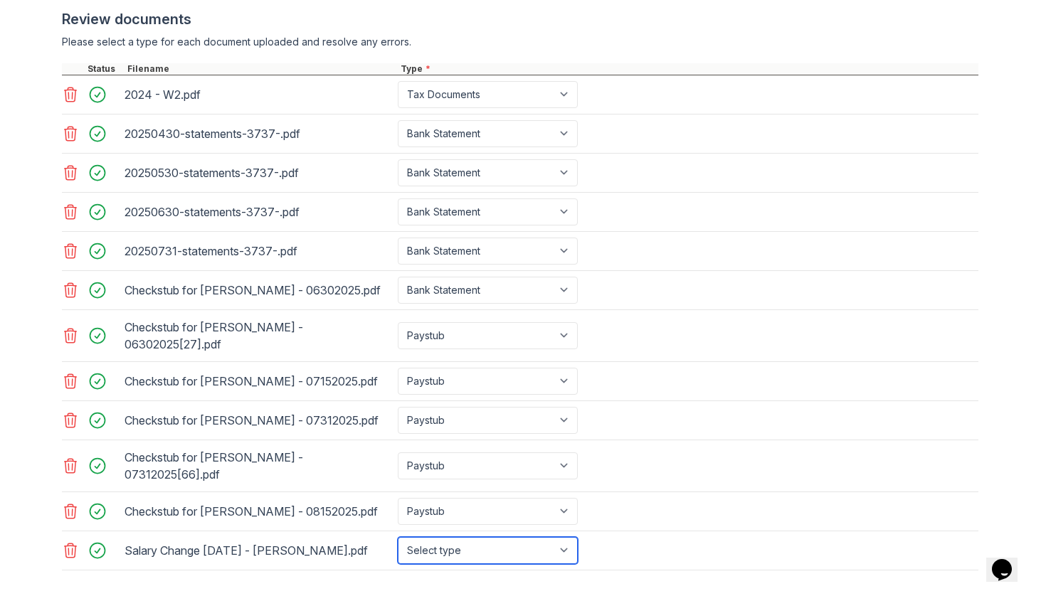
select select "other"
click at [482, 585] on div at bounding box center [523, 592] width 911 height 14
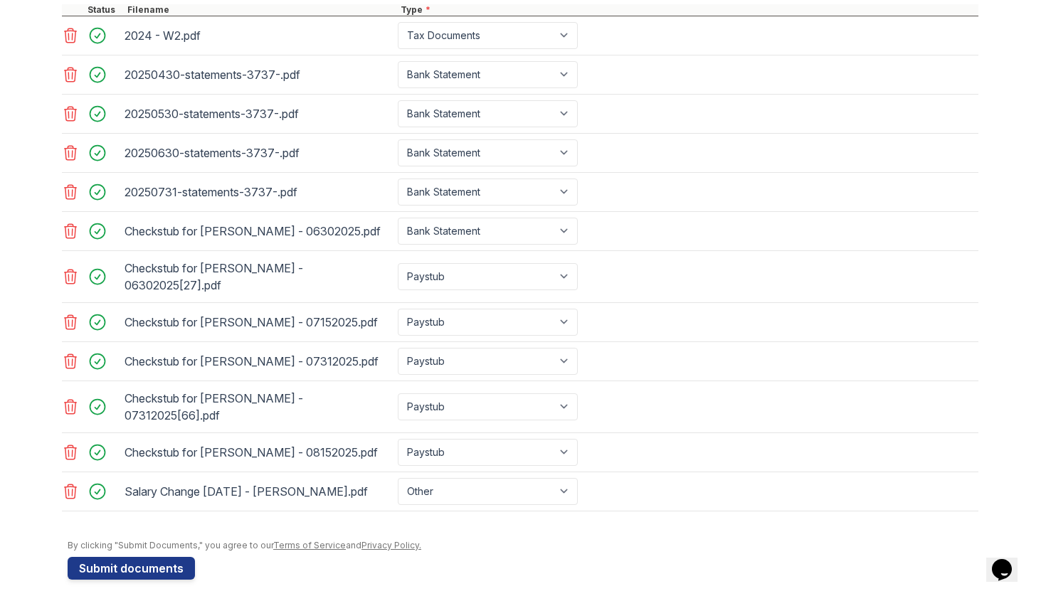
scroll to position [615, 0]
click at [154, 559] on button "Submit documents" at bounding box center [131, 569] width 127 height 23
click at [157, 559] on button "Submit documents" at bounding box center [131, 569] width 127 height 23
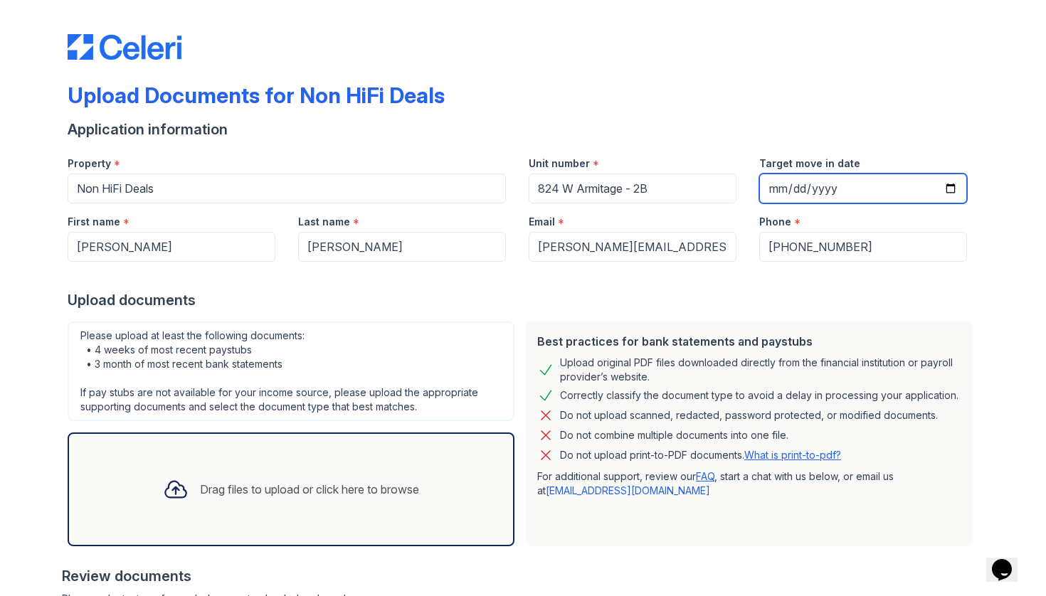
click at [788, 185] on input "Target move in date" at bounding box center [863, 189] width 208 height 30
click at [788, 189] on input "Target move in date" at bounding box center [863, 189] width 208 height 30
type input "[DATE]"
click at [780, 131] on div "Application information" at bounding box center [523, 130] width 911 height 20
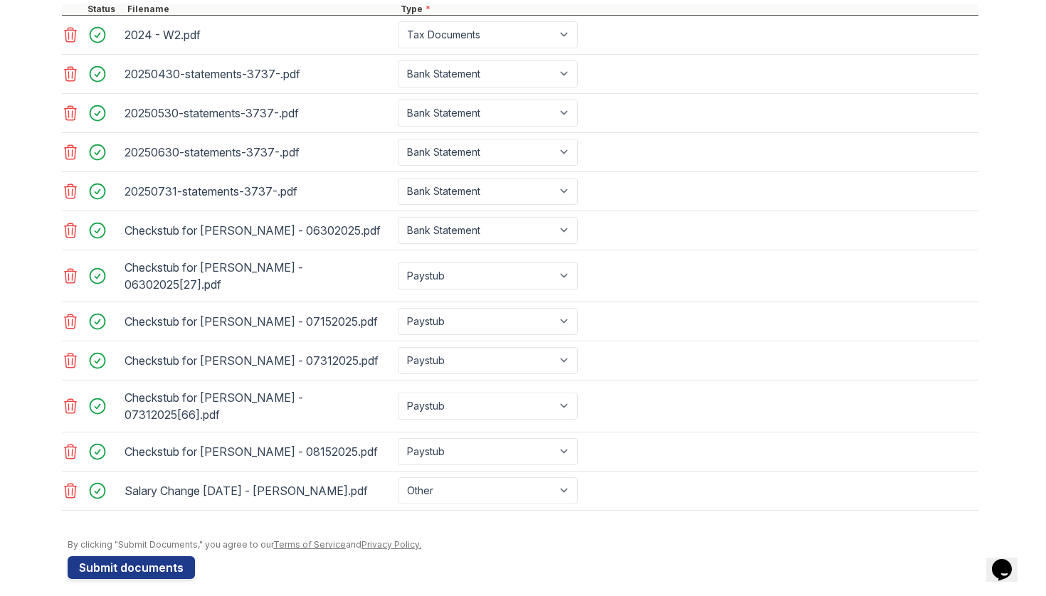
scroll to position [615, 0]
click at [100, 558] on button "Submit documents" at bounding box center [131, 569] width 127 height 23
